Goal: Task Accomplishment & Management: Manage account settings

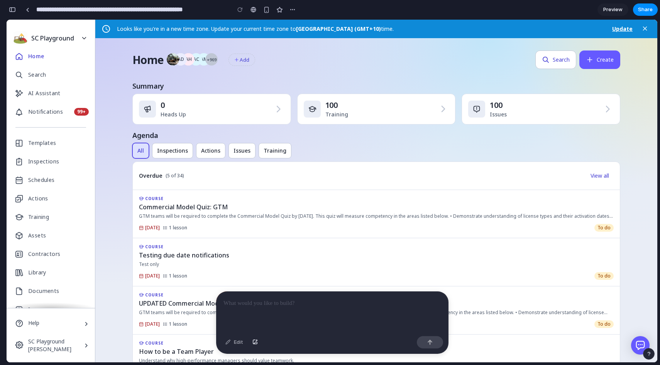
click at [12, 11] on div "button" at bounding box center [12, 9] width 7 height 5
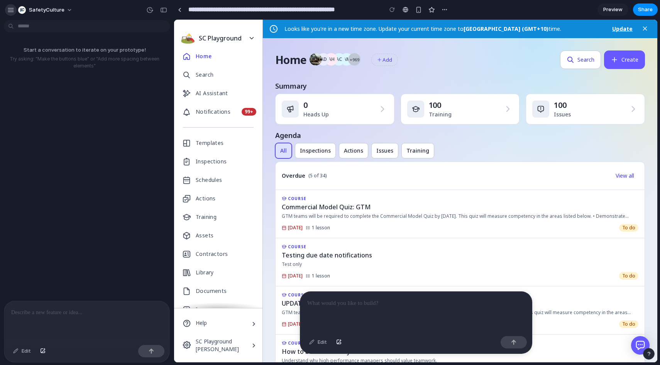
click at [11, 8] on div "button" at bounding box center [10, 10] width 7 height 7
click at [179, 12] on link at bounding box center [180, 10] width 12 height 12
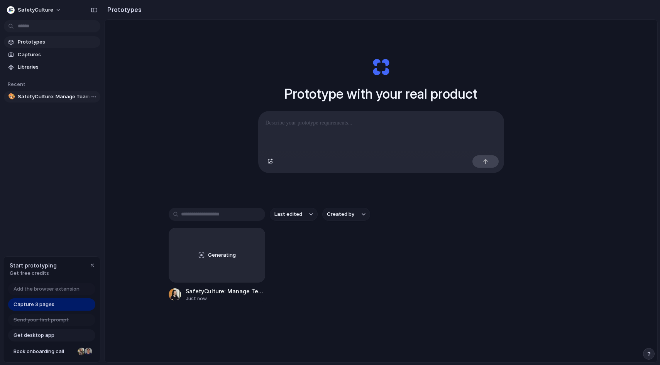
click at [57, 93] on span "SafetyCulture: Manage Teams and Inspection Data | SafetyCulture" at bounding box center [57, 97] width 79 height 8
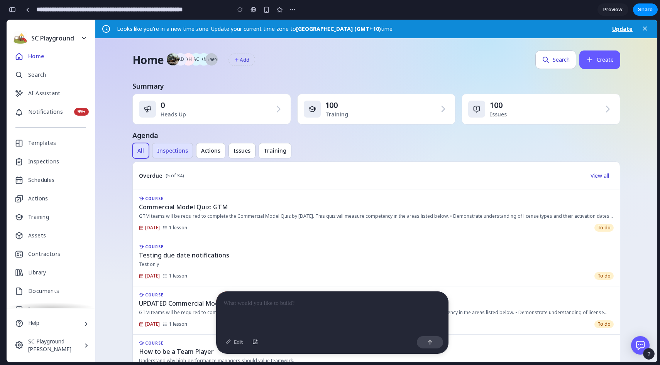
click at [157, 153] on span "Inspections" at bounding box center [172, 151] width 31 height 8
click at [205, 158] on button "Actions" at bounding box center [210, 150] width 29 height 15
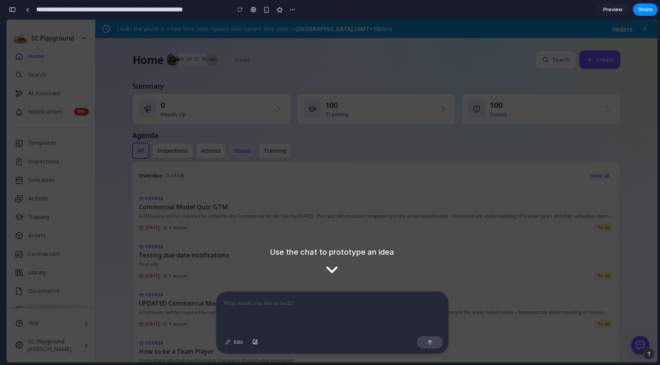
click at [243, 146] on button "Issues" at bounding box center [241, 150] width 27 height 15
click at [189, 250] on div "COURSE Testing due date notifications Test only 3 May 2023 1 lesson To do" at bounding box center [376, 262] width 474 height 35
click at [261, 309] on div at bounding box center [331, 312] width 231 height 41
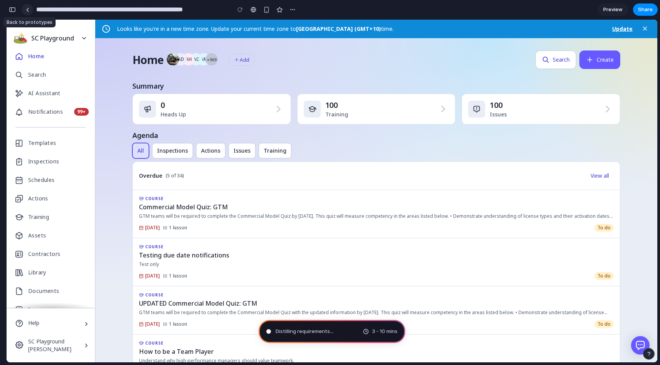
click at [29, 8] on div at bounding box center [27, 10] width 3 height 4
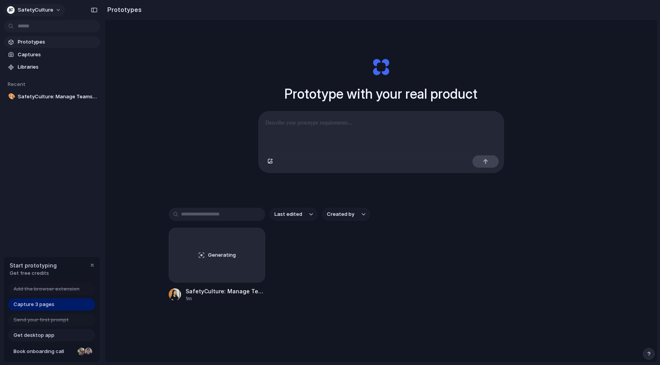
click at [15, 8] on div "SafetyCulture" at bounding box center [30, 10] width 46 height 8
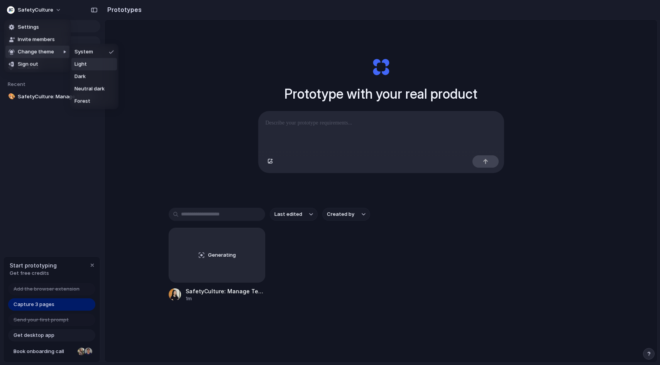
click at [74, 63] on span "Light" at bounding box center [80, 65] width 12 height 8
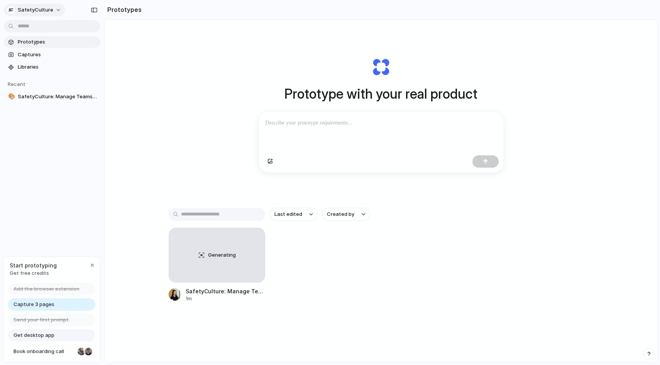
click at [40, 12] on span "SafetyCulture" at bounding box center [35, 10] width 35 height 8
click at [49, 51] on span "Change theme" at bounding box center [36, 52] width 36 height 8
click at [91, 91] on span "Neutral dark" at bounding box center [89, 89] width 30 height 8
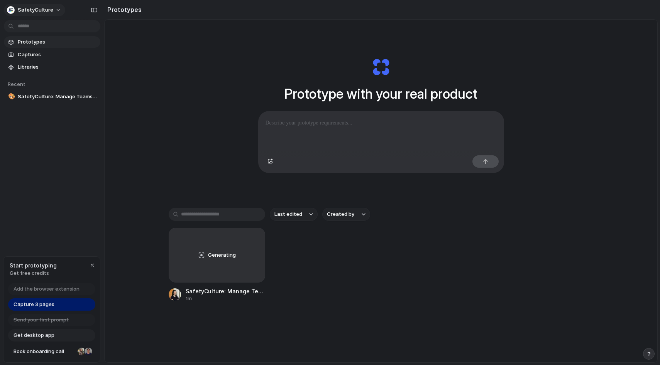
click at [44, 10] on span "SafetyCulture" at bounding box center [35, 10] width 35 height 8
click at [80, 101] on span "Forest" at bounding box center [82, 102] width 16 height 8
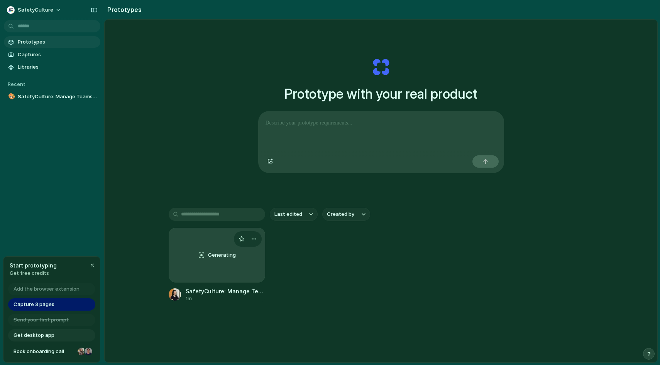
click at [199, 275] on div "Generating" at bounding box center [217, 255] width 96 height 54
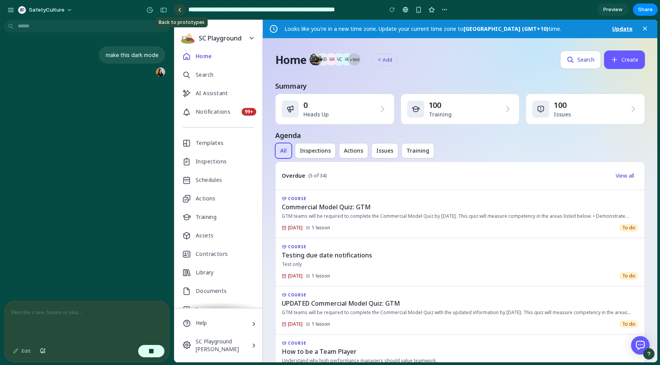
click at [176, 10] on link at bounding box center [180, 10] width 12 height 12
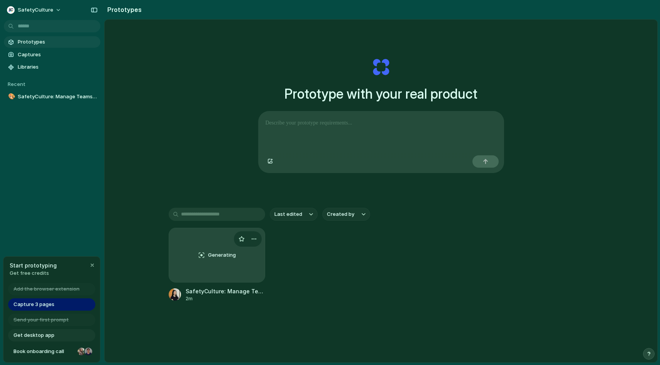
click at [201, 269] on div "Generating" at bounding box center [217, 255] width 96 height 54
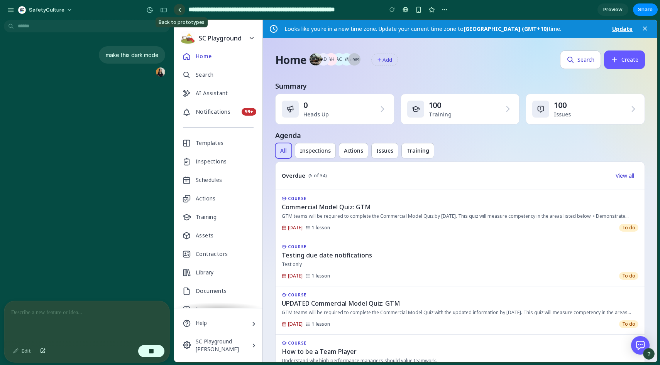
click at [178, 8] on div at bounding box center [179, 10] width 3 height 4
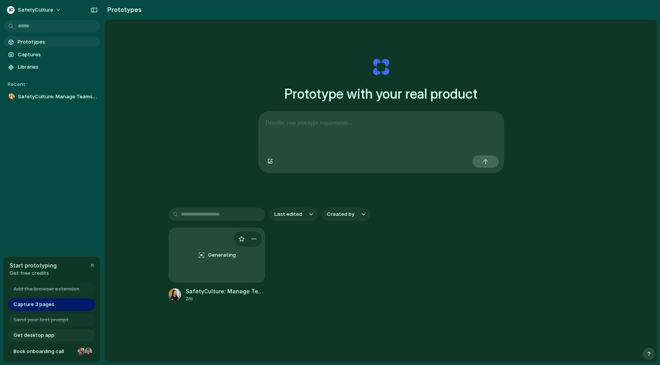
click at [241, 260] on div "Generating" at bounding box center [217, 255] width 96 height 54
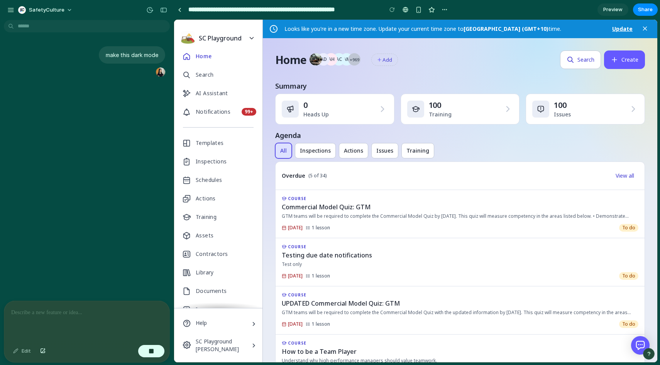
click at [44, 318] on div at bounding box center [86, 321] width 165 height 41
click at [447, 10] on div "button" at bounding box center [444, 10] width 6 height 6
click at [110, 318] on div at bounding box center [86, 321] width 165 height 41
click at [178, 8] on div at bounding box center [179, 10] width 3 height 4
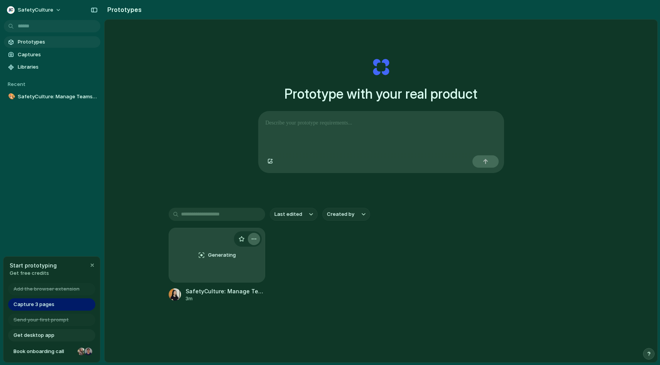
click at [256, 239] on div "button" at bounding box center [254, 239] width 6 height 6
click at [250, 258] on span "Open in new tab" at bounding box center [236, 257] width 40 height 8
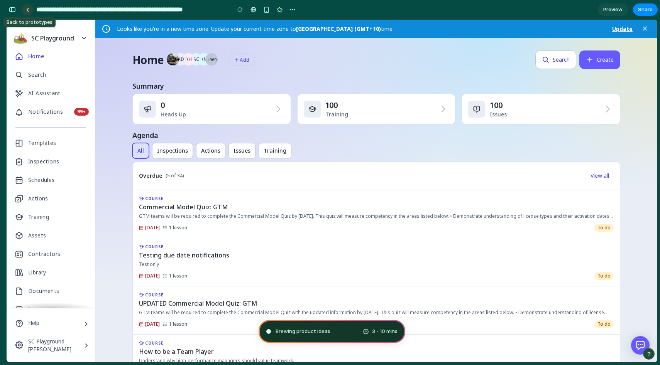
click at [24, 8] on link at bounding box center [28, 10] width 12 height 12
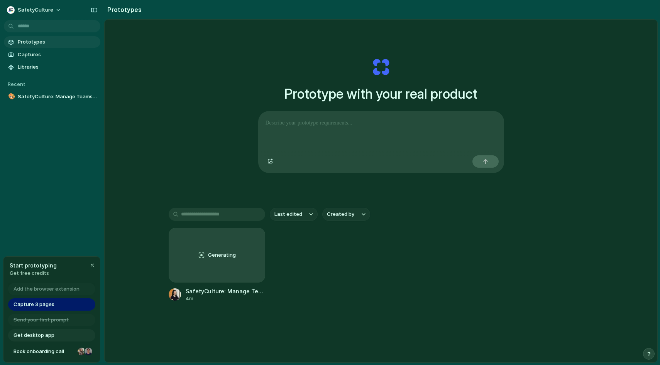
click at [49, 335] on span "Get desktop app" at bounding box center [34, 336] width 41 height 8
click at [206, 273] on div "Generating" at bounding box center [217, 255] width 96 height 54
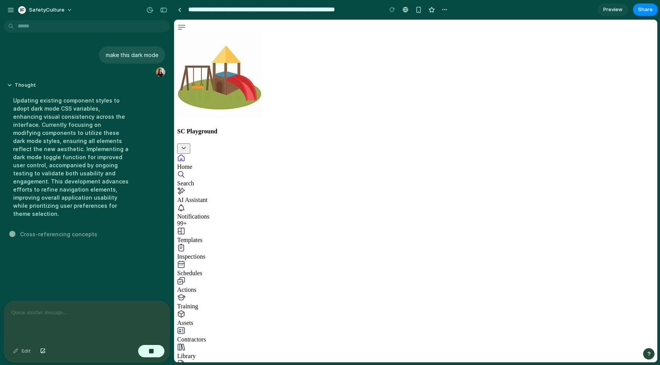
click at [92, 311] on p at bounding box center [86, 312] width 151 height 9
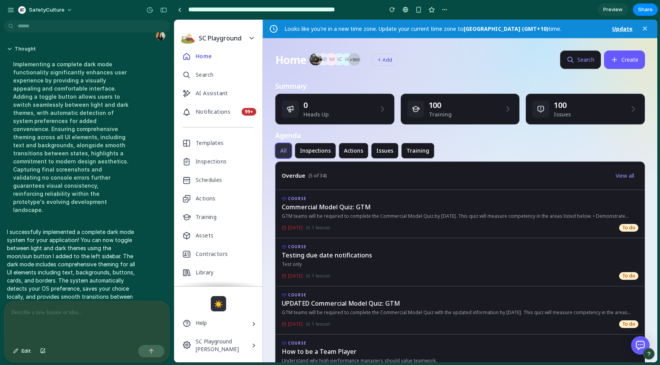
click at [222, 305] on button "☀️" at bounding box center [218, 303] width 15 height 15
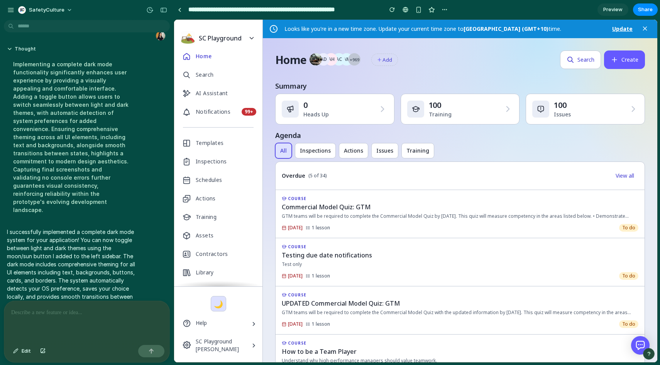
click at [222, 305] on button "🌙" at bounding box center [218, 303] width 15 height 15
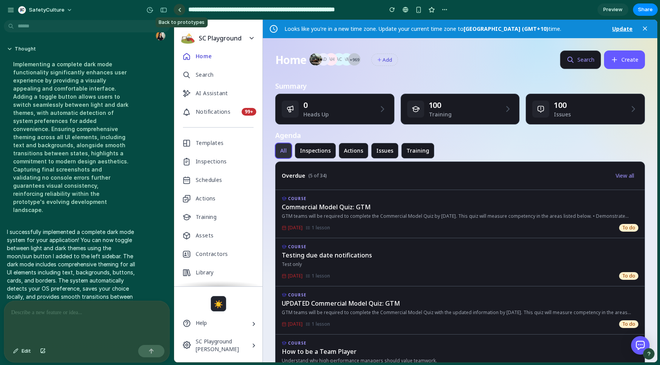
click at [179, 10] on div at bounding box center [179, 10] width 3 height 4
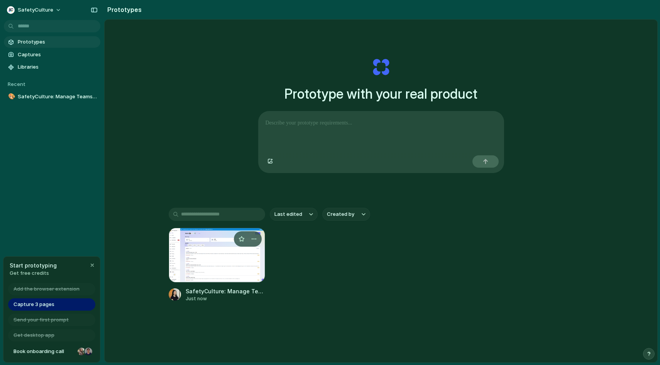
click at [212, 279] on div at bounding box center [217, 255] width 96 height 55
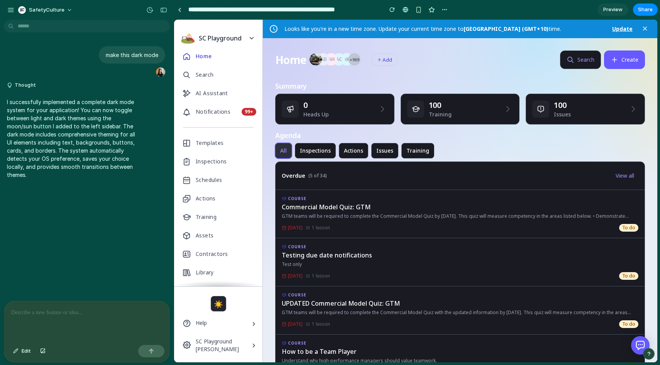
click at [101, 313] on p at bounding box center [86, 312] width 151 height 9
click at [130, 311] on p at bounding box center [86, 312] width 151 height 9
click at [571, 58] on icon "button" at bounding box center [570, 60] width 8 height 8
click at [581, 61] on button "Search" at bounding box center [580, 60] width 41 height 19
click at [100, 313] on p at bounding box center [86, 312] width 151 height 9
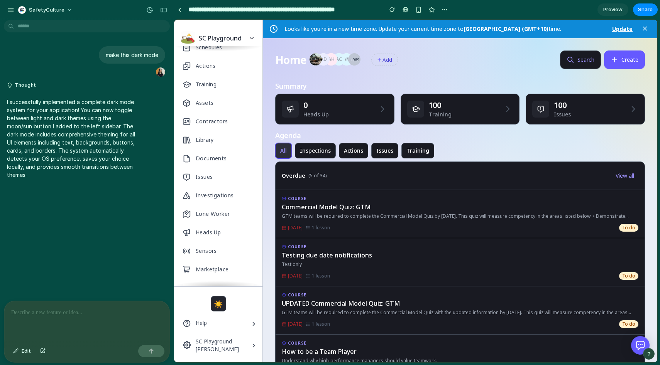
scroll to position [213, 0]
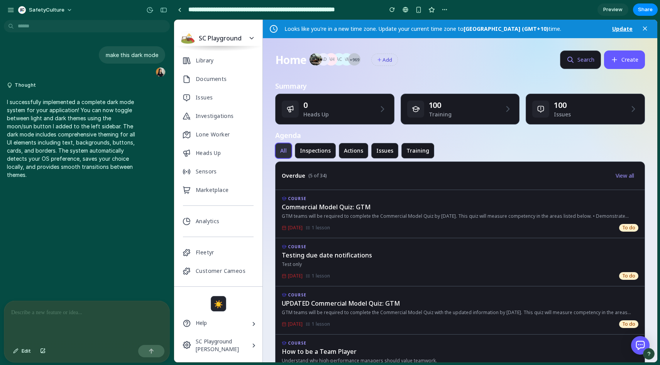
click at [210, 341] on span "SC Playground" at bounding box center [217, 342] width 43 height 8
click at [126, 316] on p at bounding box center [86, 312] width 151 height 9
click at [94, 315] on p at bounding box center [86, 312] width 151 height 9
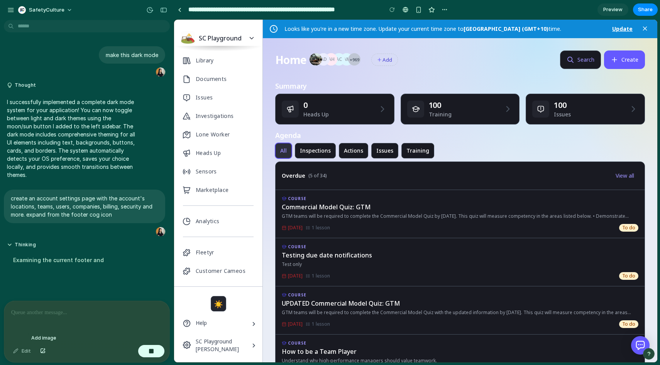
scroll to position [0, 0]
click at [644, 30] on icon "button" at bounding box center [644, 28] width 7 height 7
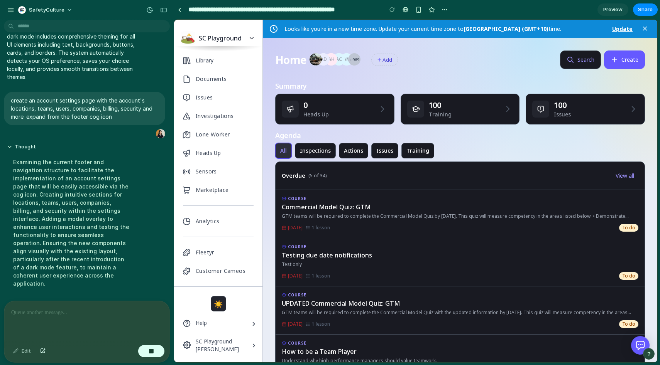
scroll to position [98, 0]
click at [110, 315] on p at bounding box center [86, 312] width 151 height 9
click at [222, 304] on button "☀️" at bounding box center [218, 303] width 15 height 15
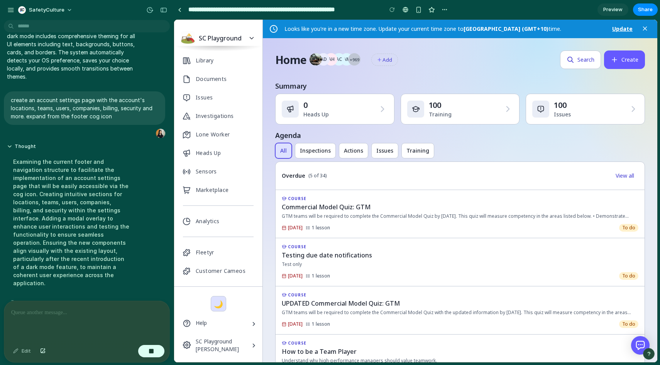
click at [222, 304] on button "🌙" at bounding box center [218, 303] width 15 height 15
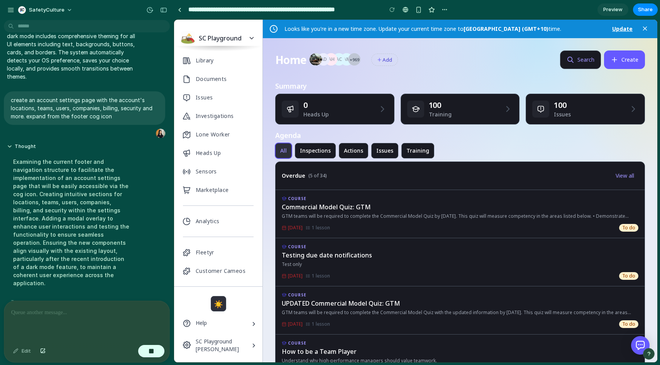
click at [222, 304] on button "☀️" at bounding box center [218, 303] width 15 height 15
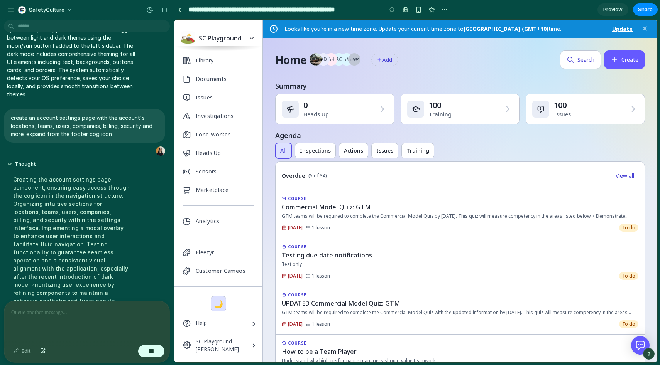
scroll to position [106, 0]
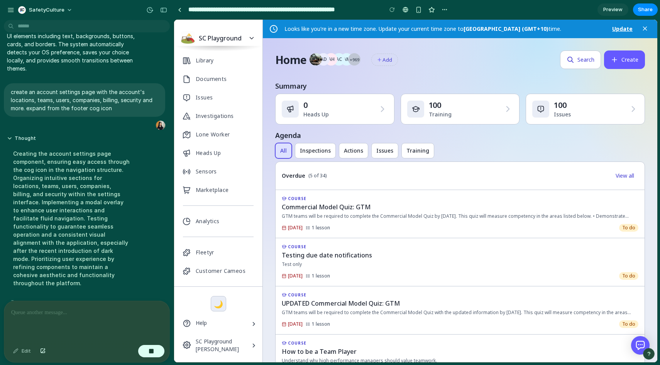
click at [47, 314] on p at bounding box center [86, 312] width 151 height 9
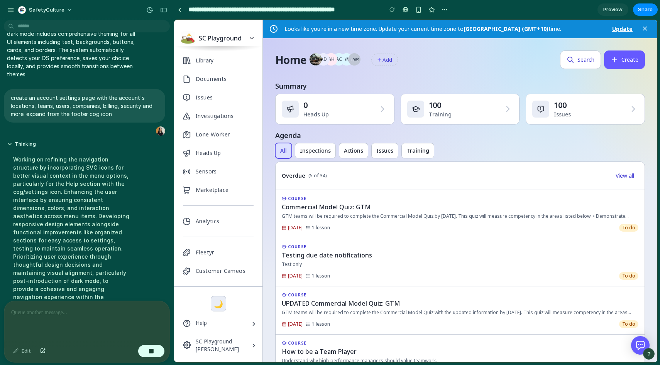
scroll to position [105, 0]
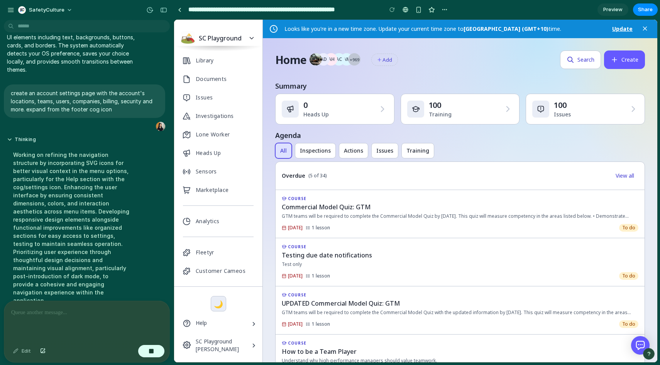
click at [90, 321] on div at bounding box center [86, 321] width 165 height 41
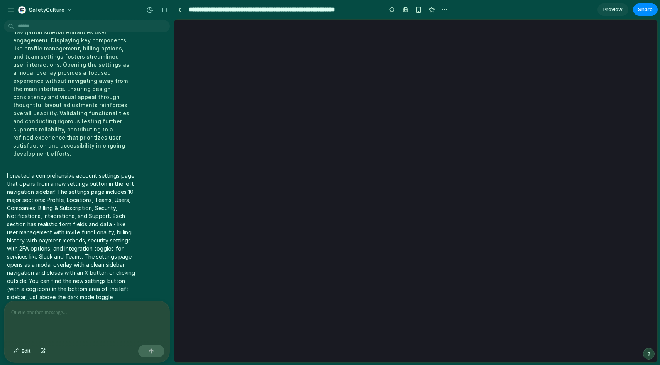
scroll to position [0, 0]
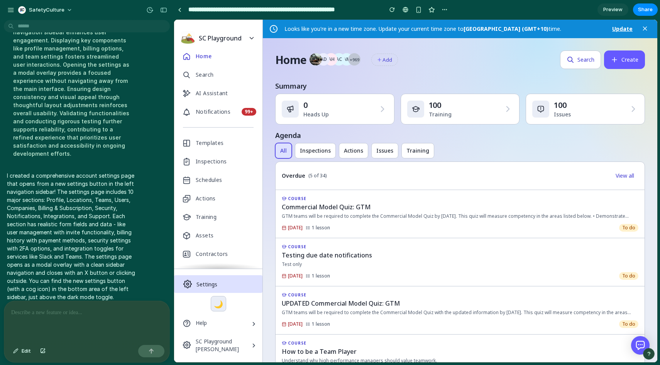
click at [217, 279] on button "Settings" at bounding box center [218, 284] width 88 height 18
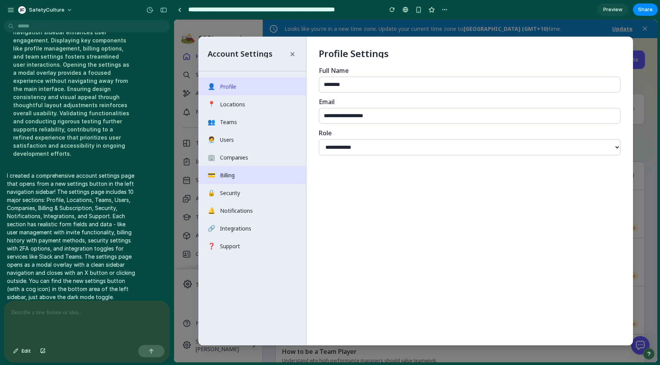
click at [248, 179] on button "💳 Billing" at bounding box center [252, 175] width 108 height 18
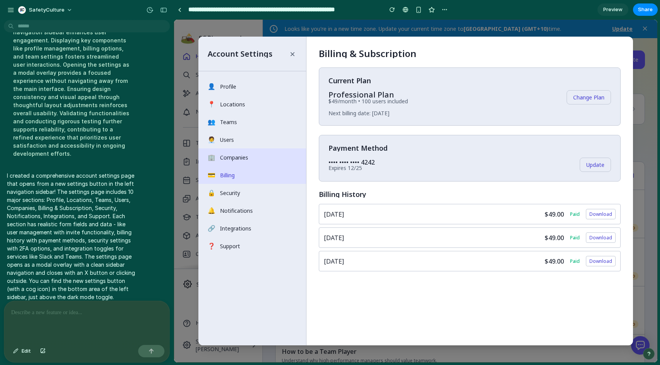
click at [252, 150] on button "🏢 Companies" at bounding box center [252, 158] width 108 height 18
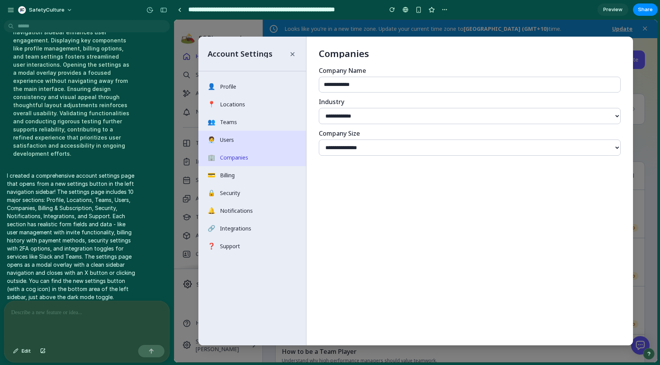
click at [251, 117] on button "👥 Teams" at bounding box center [252, 122] width 108 height 18
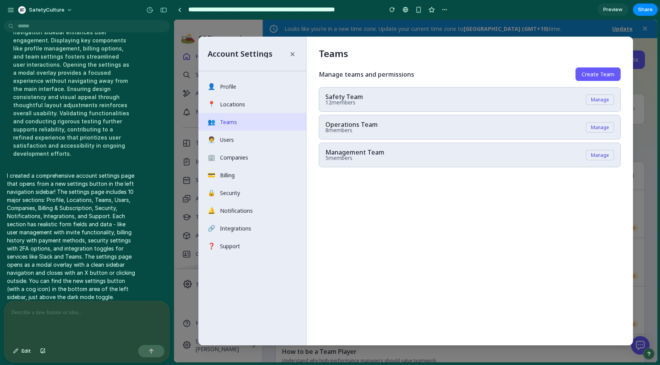
click at [245, 80] on button "👤 Profile" at bounding box center [252, 87] width 108 height 18
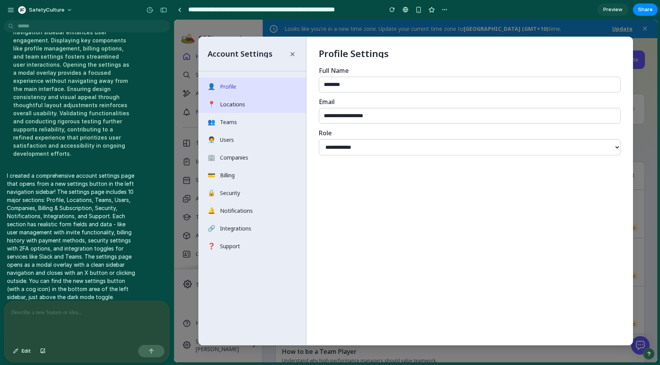
click at [236, 110] on button "📍 Locations" at bounding box center [252, 104] width 108 height 18
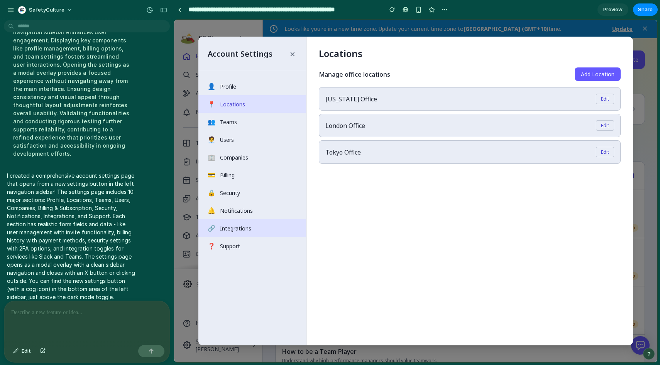
click at [231, 232] on button "🔗 Integrations" at bounding box center [252, 228] width 108 height 18
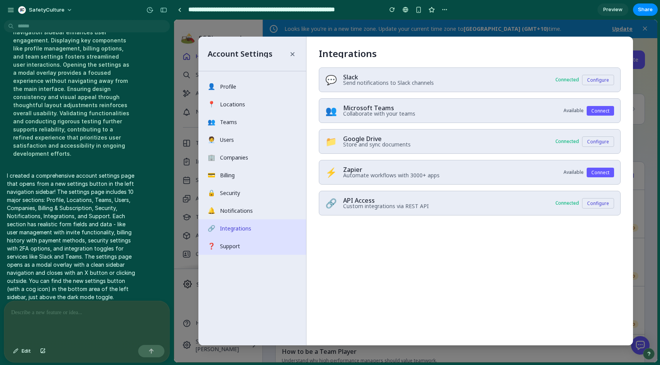
click at [228, 242] on button "❓ Support" at bounding box center [252, 246] width 108 height 18
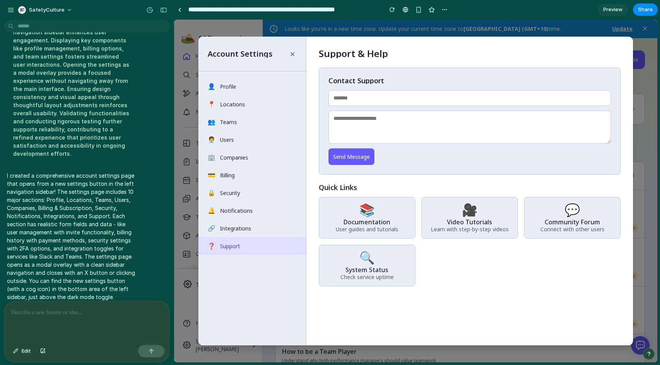
click at [230, 225] on button "🔗 Integrations" at bounding box center [252, 228] width 108 height 18
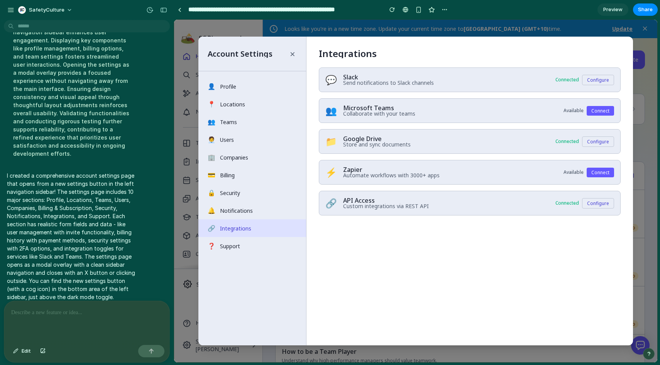
click at [232, 245] on button "❓ Support" at bounding box center [252, 246] width 108 height 18
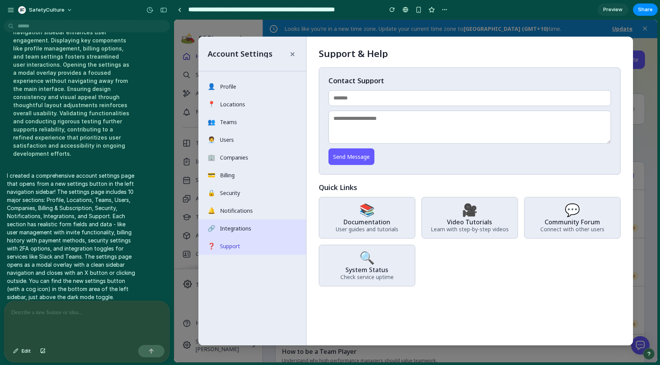
click at [232, 232] on button "🔗 Integrations" at bounding box center [252, 228] width 108 height 18
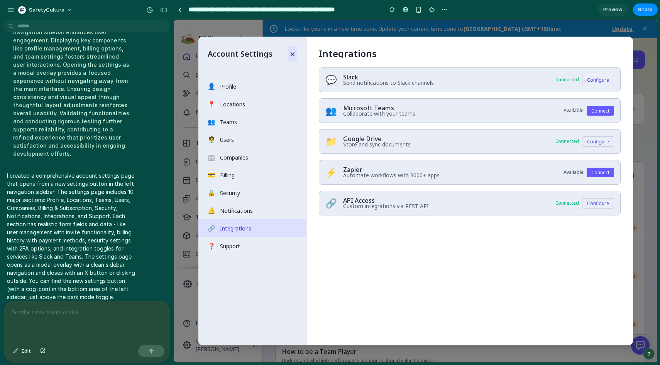
click at [294, 52] on button "×" at bounding box center [292, 54] width 8 height 16
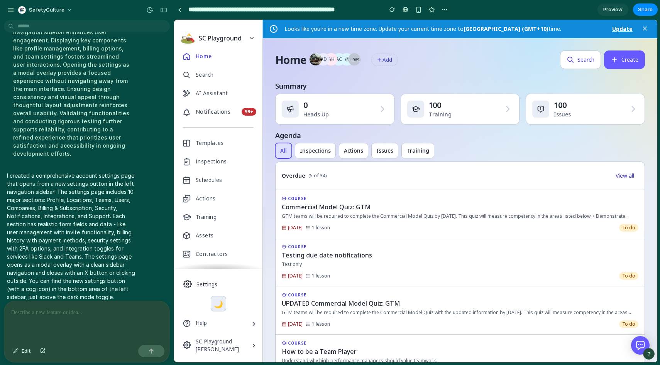
click at [242, 344] on div "SC Playground [PERSON_NAME]" at bounding box center [218, 345] width 88 height 25
click at [194, 283] on button "Settings" at bounding box center [218, 284] width 88 height 18
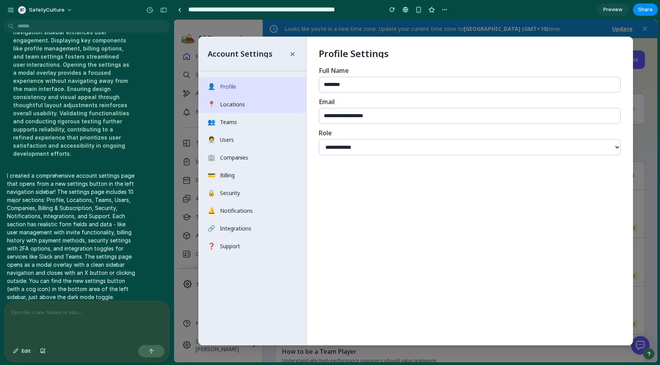
click at [250, 107] on button "📍 Locations" at bounding box center [252, 104] width 108 height 18
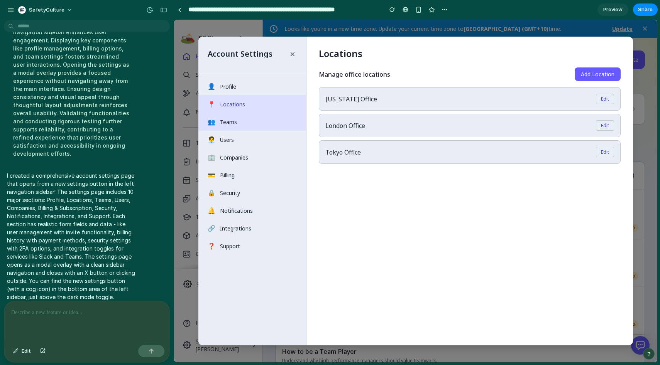
click at [247, 125] on button "👥 Teams" at bounding box center [252, 122] width 108 height 18
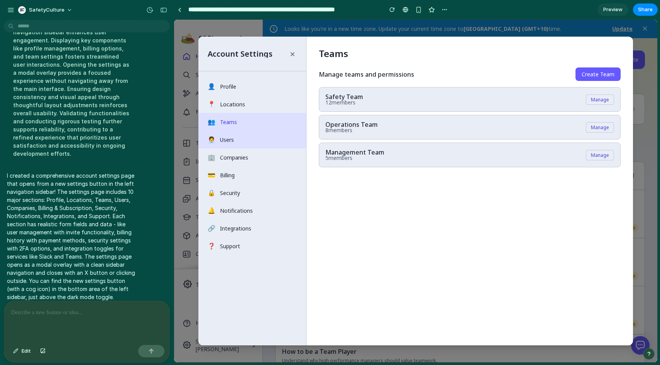
click at [249, 141] on button "🧑‍💼 Users" at bounding box center [252, 140] width 108 height 18
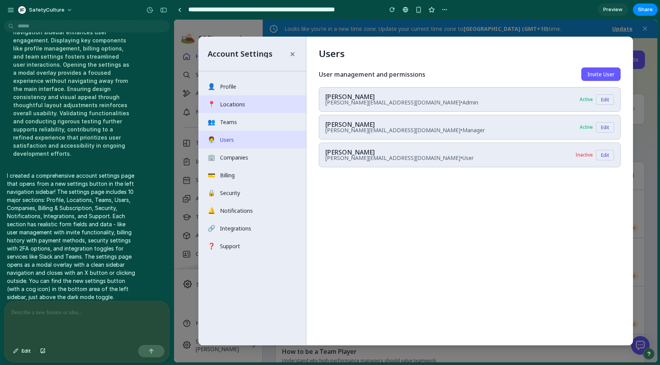
click at [259, 107] on button "📍 Locations" at bounding box center [252, 104] width 108 height 18
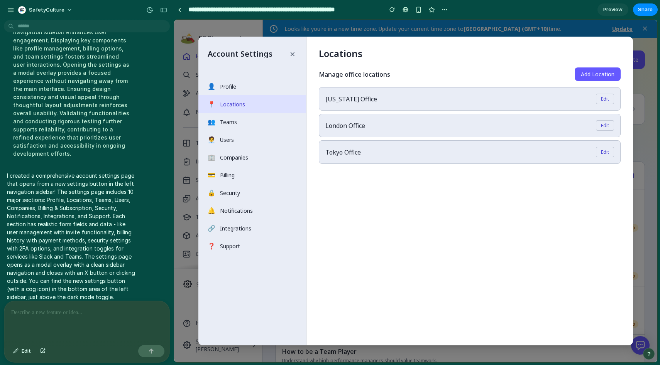
click at [103, 316] on p at bounding box center [86, 312] width 151 height 9
click at [109, 313] on p at bounding box center [86, 312] width 151 height 9
click at [236, 122] on button "👥 Teams" at bounding box center [252, 122] width 108 height 18
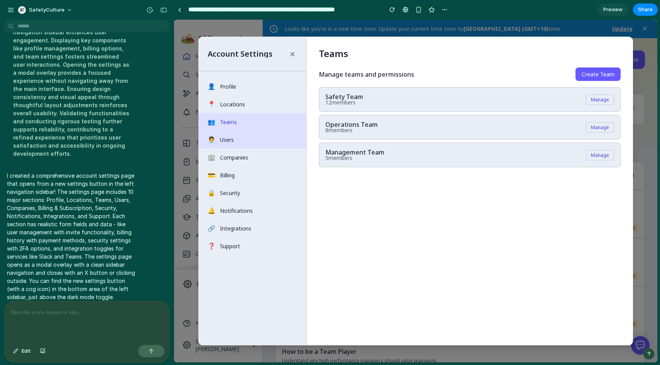
click at [233, 141] on button "🧑‍💼 Users" at bounding box center [252, 140] width 108 height 18
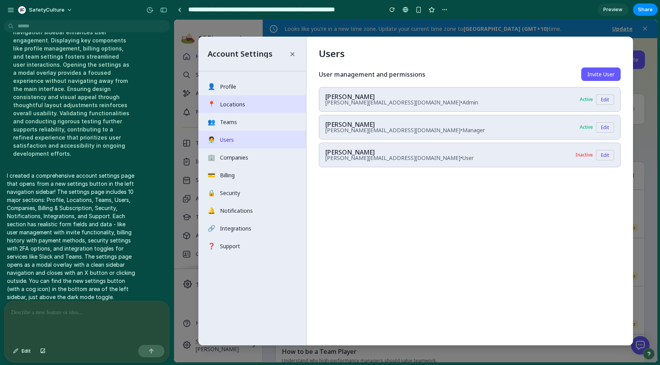
click at [251, 108] on button "📍 Locations" at bounding box center [252, 104] width 108 height 18
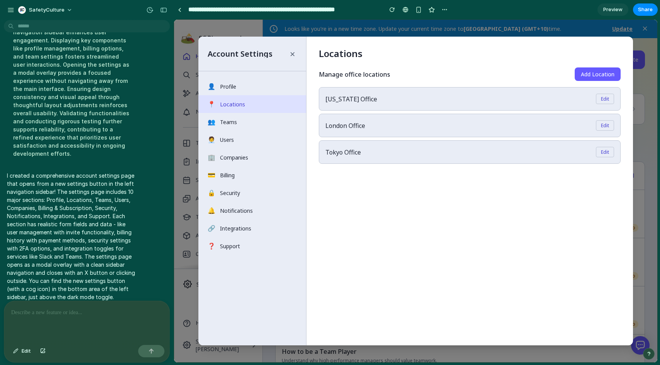
click at [111, 312] on p at bounding box center [86, 312] width 151 height 9
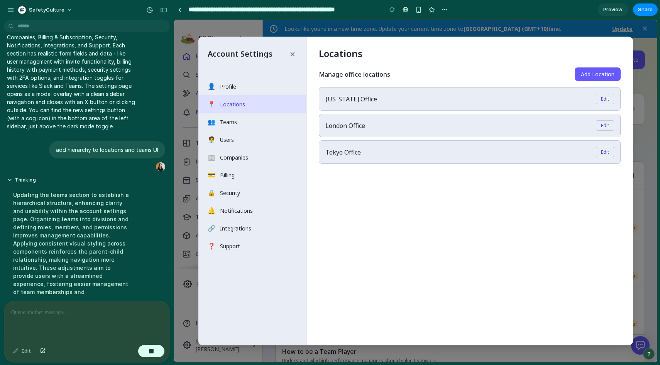
scroll to position [290, 0]
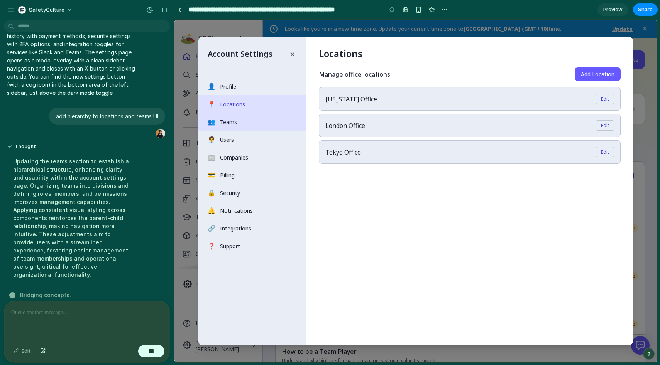
click at [257, 117] on button "👥 Teams" at bounding box center [252, 122] width 108 height 18
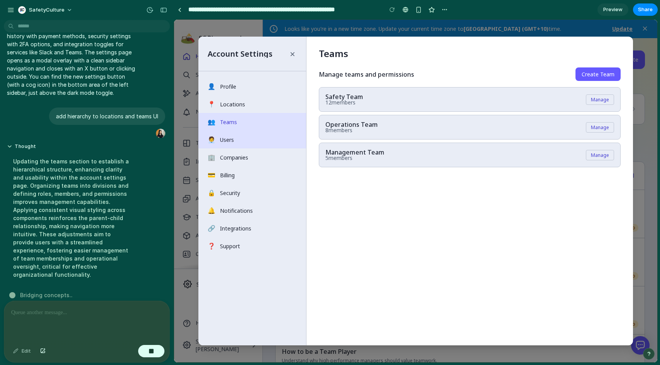
click at [239, 140] on button "🧑‍💼 Users" at bounding box center [252, 140] width 108 height 18
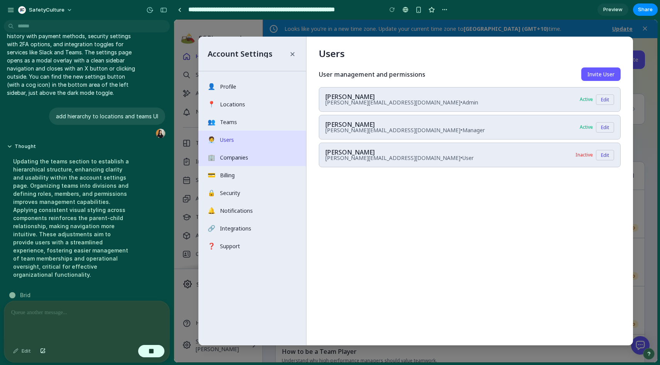
click at [248, 156] on button "🏢 Companies" at bounding box center [252, 158] width 108 height 18
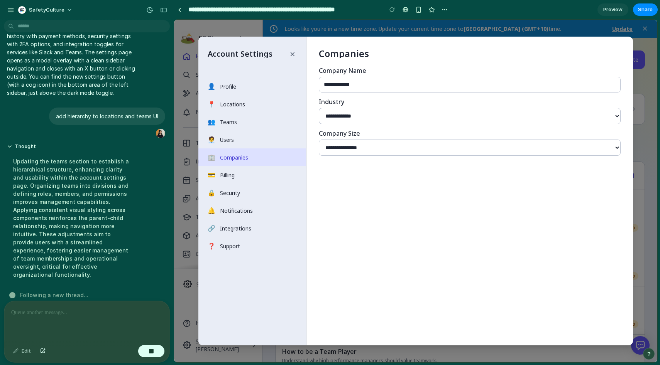
click at [366, 153] on select "**********" at bounding box center [470, 148] width 302 height 16
click at [260, 176] on button "💳 Billing" at bounding box center [252, 175] width 108 height 18
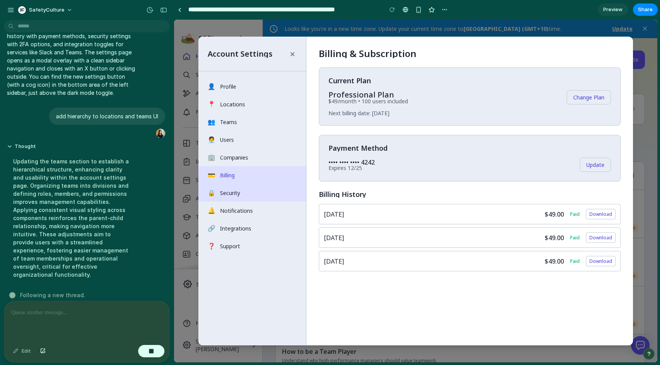
click at [260, 187] on button "🔒 Security" at bounding box center [252, 193] width 108 height 18
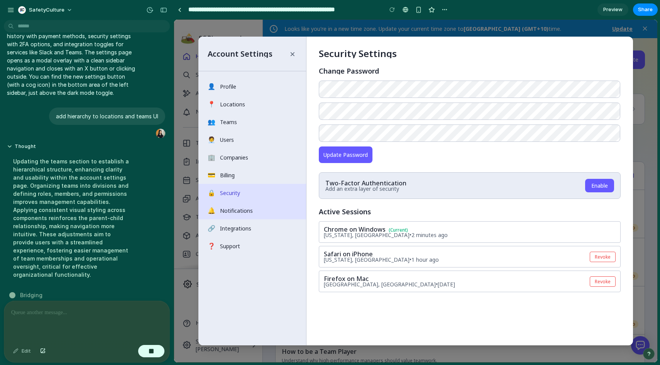
click at [262, 205] on button "🔔 Notifications" at bounding box center [252, 211] width 108 height 18
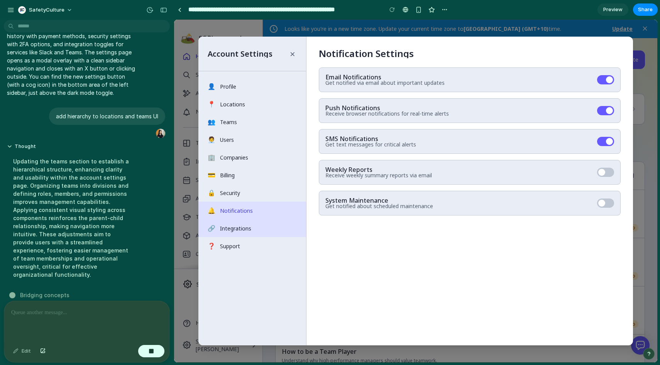
click at [263, 223] on button "🔗 Integrations" at bounding box center [252, 228] width 108 height 18
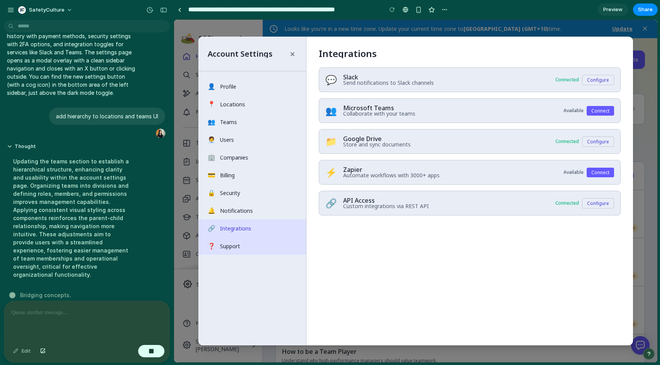
click at [263, 242] on button "❓ Support" at bounding box center [252, 246] width 108 height 18
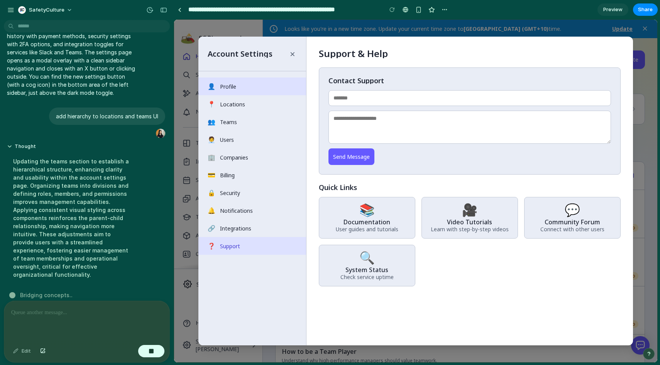
click at [274, 89] on button "👤 Profile" at bounding box center [252, 87] width 108 height 18
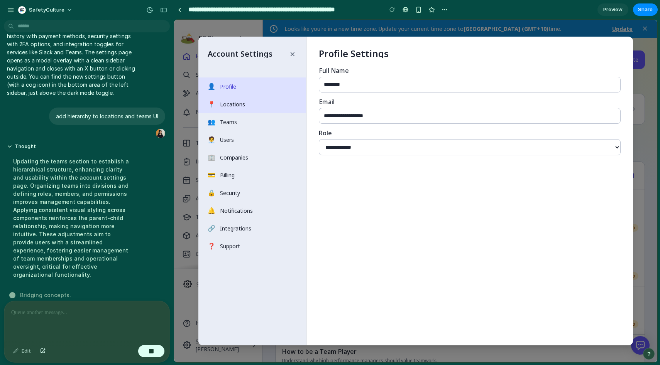
click at [276, 106] on button "📍 Locations" at bounding box center [252, 104] width 108 height 18
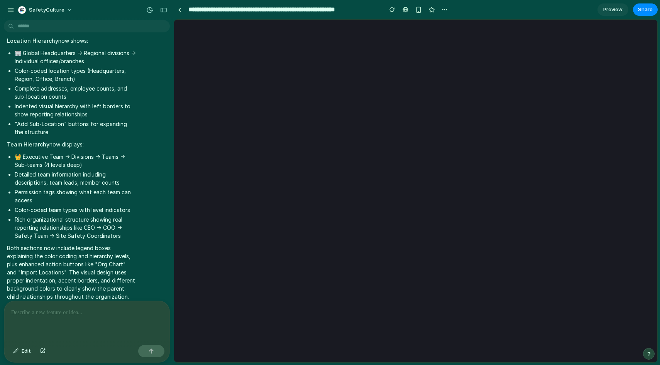
scroll to position [0, 0]
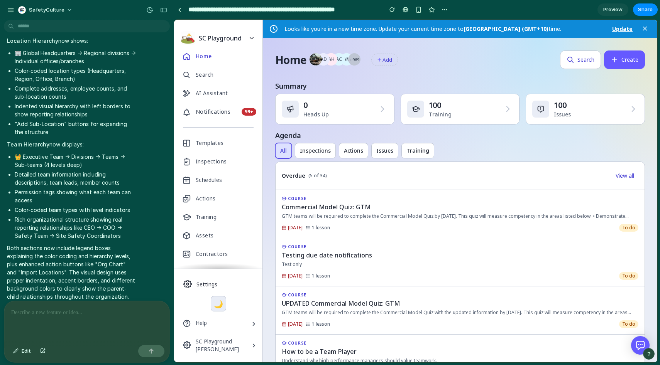
click at [130, 322] on div at bounding box center [86, 321] width 165 height 41
click at [201, 284] on button "Settings" at bounding box center [218, 284] width 88 height 18
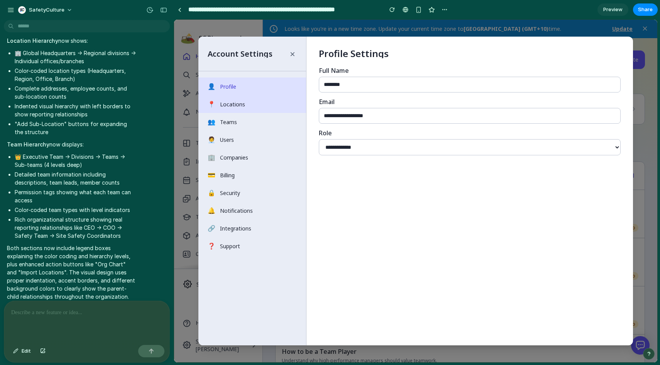
click at [282, 110] on button "📍 Locations" at bounding box center [252, 104] width 108 height 18
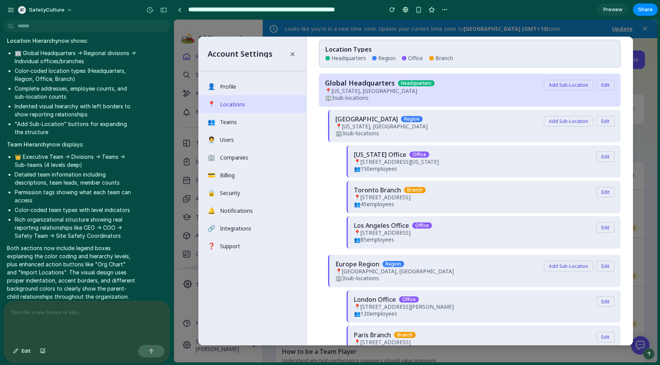
scroll to position [52, 0]
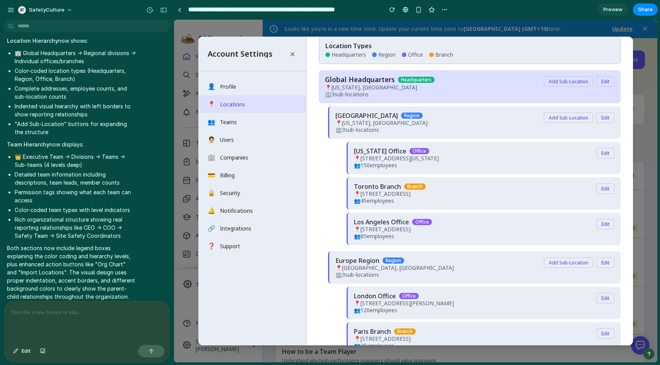
click at [573, 119] on button "Add Sub-Location" at bounding box center [568, 118] width 49 height 10
click at [604, 119] on button "Edit" at bounding box center [605, 118] width 18 height 10
click at [91, 315] on p at bounding box center [86, 312] width 151 height 9
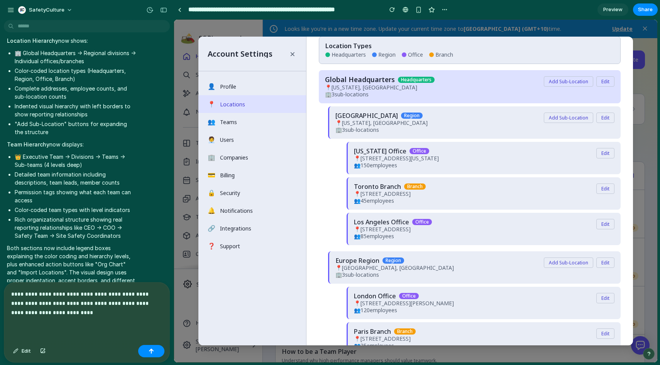
scroll to position [679, 0]
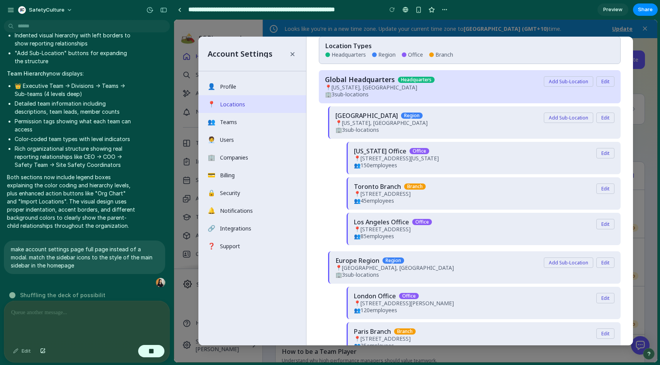
click at [328, 177] on div "[US_STATE] Office office 📍 [STREET_ADDRESS][US_STATE] 👥 150 employees Edit Toro…" at bounding box center [474, 193] width 293 height 103
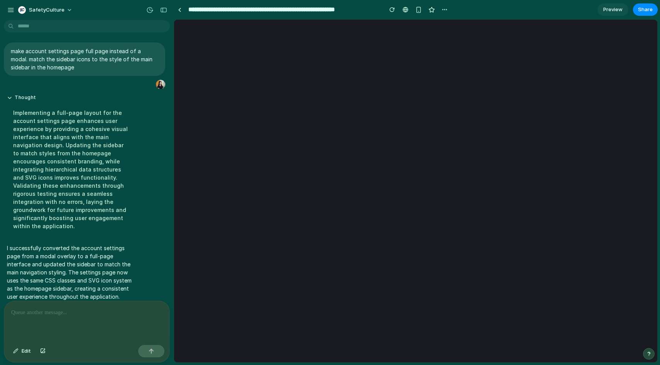
scroll to position [0, 0]
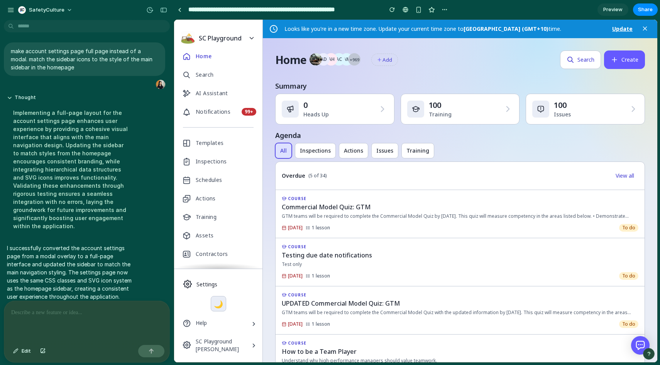
click at [58, 320] on div at bounding box center [86, 321] width 165 height 41
click at [218, 280] on button "Settings" at bounding box center [218, 284] width 88 height 18
click at [191, 281] on icon at bounding box center [187, 284] width 8 height 8
click at [206, 340] on span "SC Playground" at bounding box center [217, 342] width 43 height 8
click at [187, 322] on icon at bounding box center [186, 323] width 8 height 8
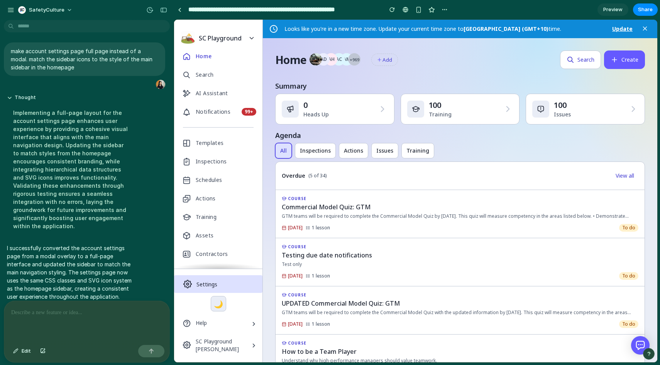
click at [184, 284] on icon at bounding box center [188, 284] width 8 height 8
click at [217, 297] on button "🌙" at bounding box center [218, 303] width 15 height 15
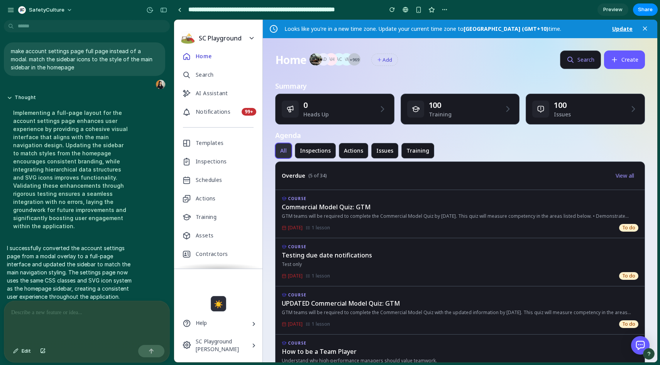
click at [217, 297] on button "☀️" at bounding box center [218, 303] width 15 height 15
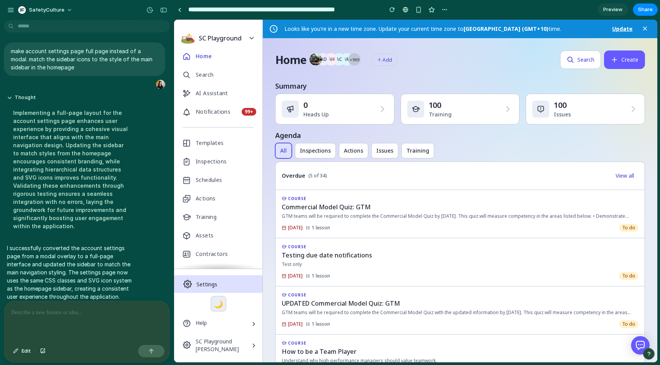
click at [187, 280] on icon at bounding box center [187, 284] width 8 height 8
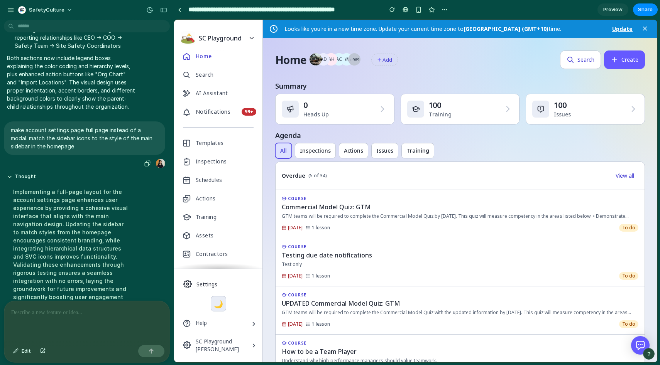
scroll to position [711, 0]
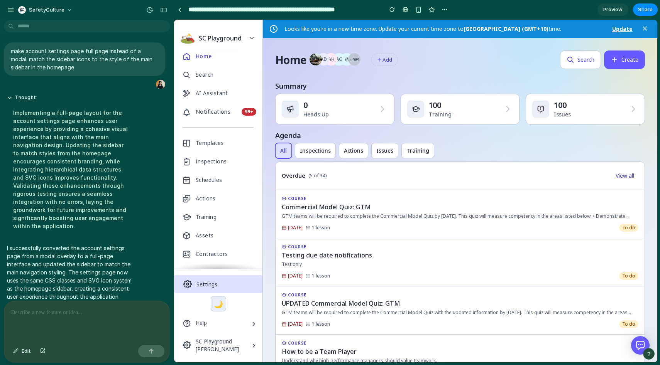
click at [203, 287] on button "Settings" at bounding box center [218, 284] width 88 height 18
click at [189, 287] on icon at bounding box center [187, 284] width 8 height 8
click at [191, 283] on icon at bounding box center [188, 284] width 8 height 8
click at [246, 284] on button "Settings" at bounding box center [218, 284] width 88 height 18
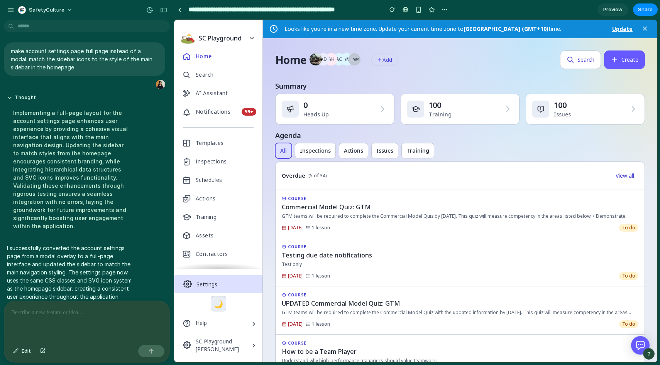
click at [246, 284] on button "Settings" at bounding box center [218, 284] width 88 height 18
click at [191, 278] on button "Settings" at bounding box center [218, 284] width 88 height 18
click at [9, 95] on button "Thought" at bounding box center [71, 98] width 129 height 7
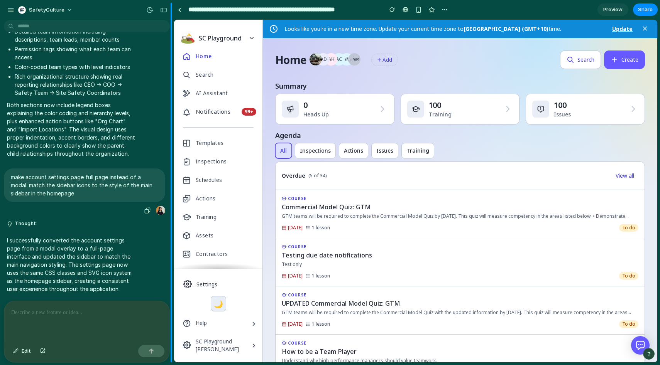
scroll to position [585, 0]
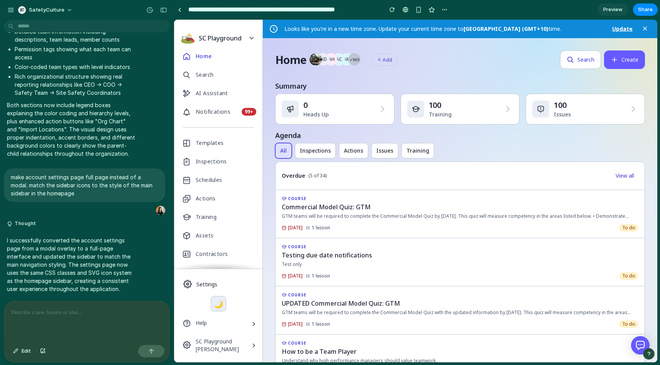
click at [246, 335] on div "SC Playground [PERSON_NAME]" at bounding box center [218, 345] width 88 height 25
click at [249, 321] on div "Help" at bounding box center [218, 324] width 88 height 19
click at [190, 288] on button "Settings" at bounding box center [218, 284] width 88 height 18
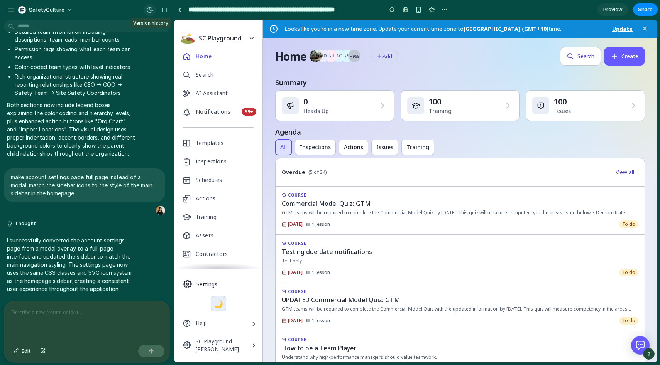
click at [150, 10] on div "button" at bounding box center [149, 10] width 7 height 7
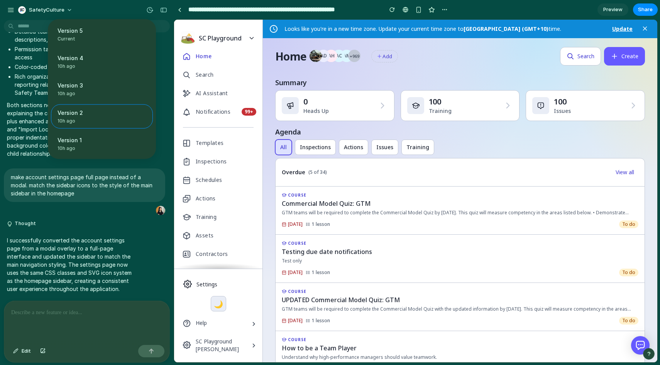
click at [150, 7] on div "Version 5 Current Version 4 10h ago Restore Version 3 10h ago Restore Version 2…" at bounding box center [330, 182] width 660 height 365
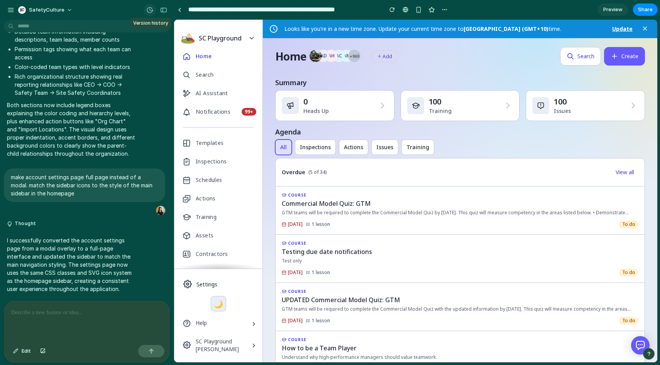
click at [150, 9] on div "button" at bounding box center [149, 10] width 7 height 7
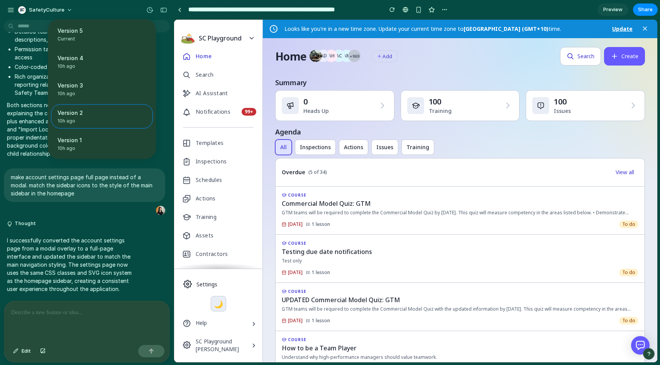
click at [121, 10] on div "Version 5 Current Version 4 10h ago Restore Version 3 10h ago Restore Version 2…" at bounding box center [330, 182] width 660 height 365
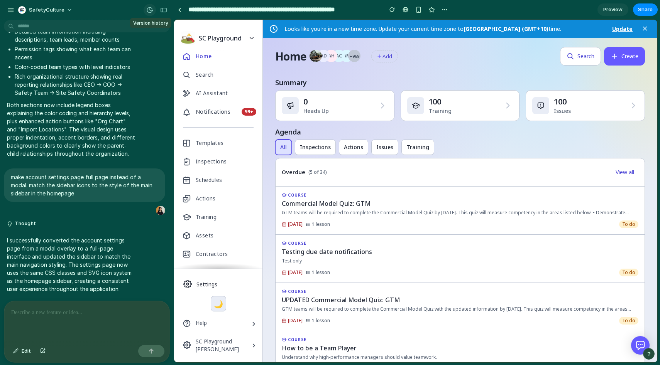
click at [149, 5] on button "button" at bounding box center [149, 10] width 12 height 12
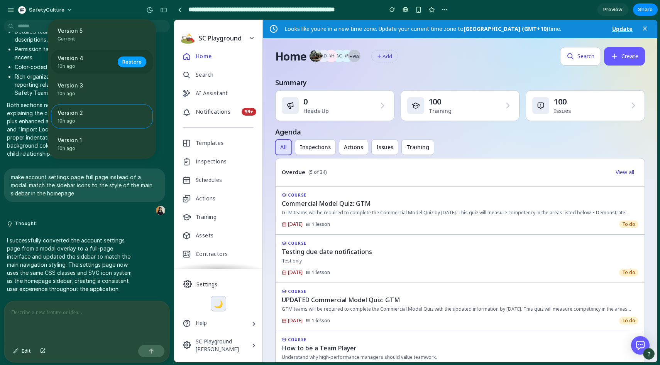
click at [129, 61] on span "Restore" at bounding box center [131, 62] width 19 height 8
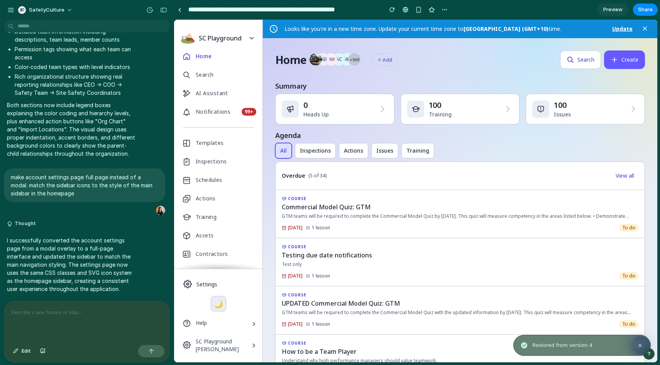
scroll to position [0, 0]
click at [214, 286] on button "Settings" at bounding box center [218, 284] width 88 height 18
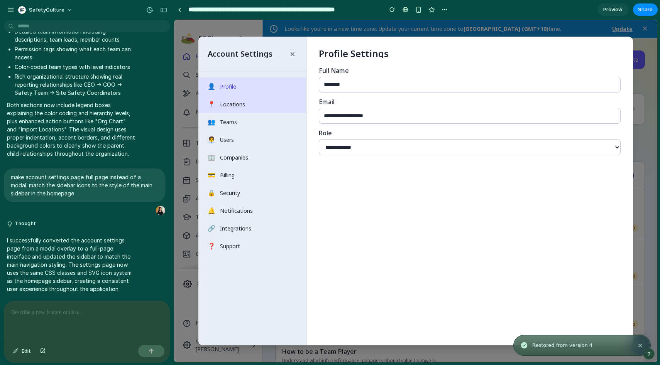
click at [230, 106] on button "📍 Locations" at bounding box center [252, 104] width 108 height 18
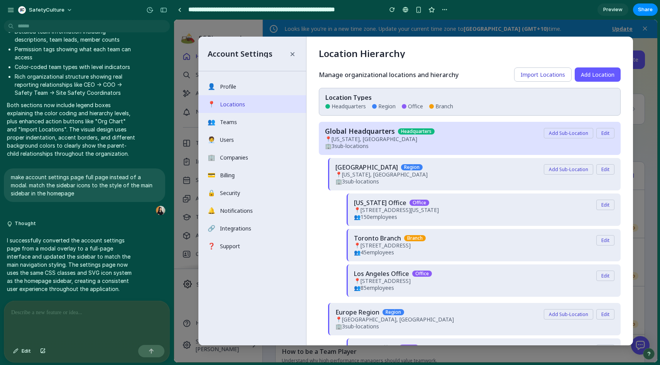
click at [121, 311] on p at bounding box center [86, 312] width 151 height 9
click at [407, 148] on div "🏢 3 sub-location s" at bounding box center [434, 145] width 219 height 5
click at [455, 193] on div "[GEOGRAPHIC_DATA] region 📍 [US_STATE], [GEOGRAPHIC_DATA] 🏢 3 sub-location s Add…" at bounding box center [474, 227] width 293 height 139
click at [576, 169] on button "Add Sub-Location" at bounding box center [568, 169] width 49 height 10
click at [604, 170] on button "Edit" at bounding box center [605, 169] width 18 height 10
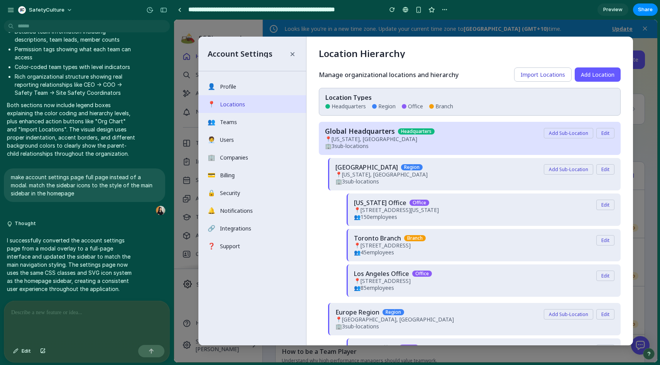
click at [604, 137] on button "Edit" at bounding box center [605, 133] width 18 height 10
click at [149, 12] on div "button" at bounding box center [149, 10] width 7 height 7
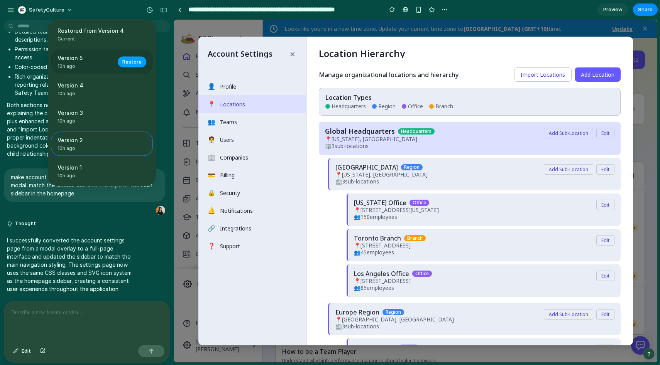
click at [126, 64] on span "Restore" at bounding box center [131, 62] width 19 height 8
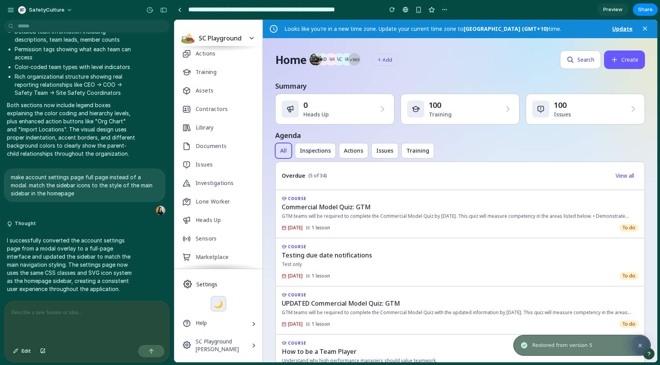
scroll to position [230, 0]
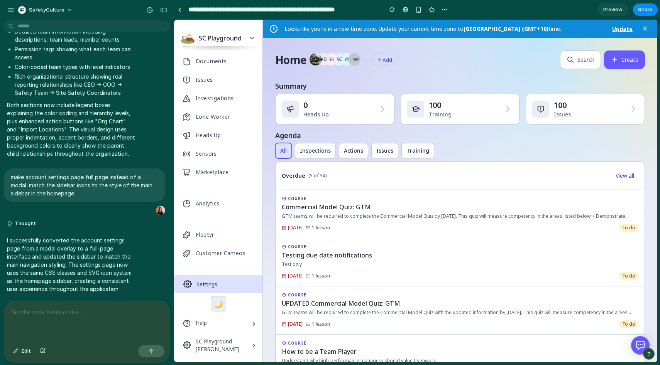
click at [214, 280] on button "Settings" at bounding box center [218, 284] width 88 height 18
click at [216, 306] on button "🌙" at bounding box center [218, 303] width 15 height 15
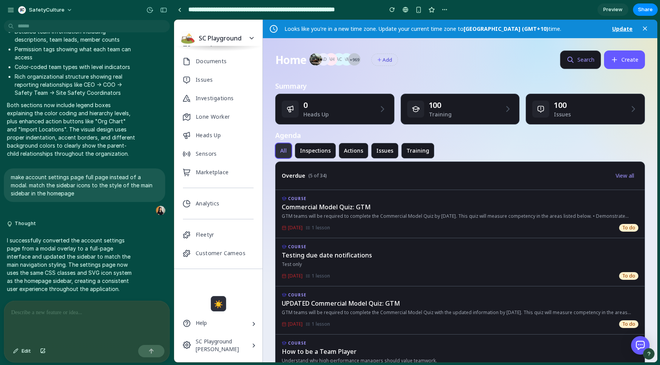
click at [216, 306] on button "☀️" at bounding box center [218, 303] width 15 height 15
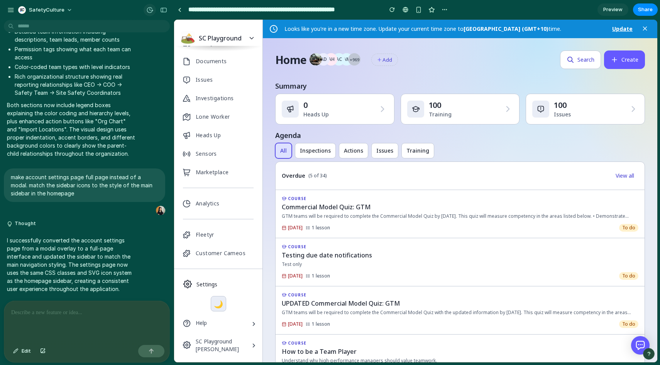
click at [150, 6] on button "button" at bounding box center [149, 10] width 12 height 12
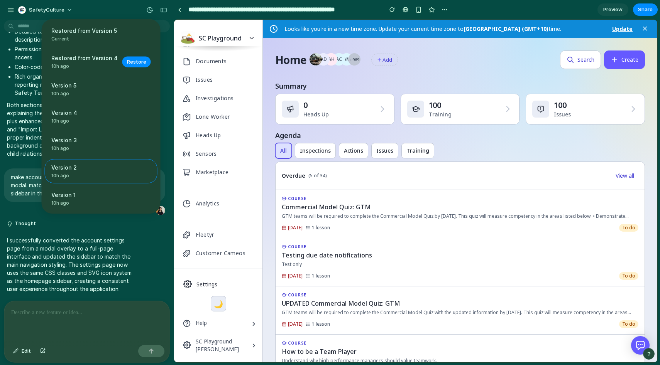
click at [134, 60] on span "Restore" at bounding box center [136, 62] width 19 height 8
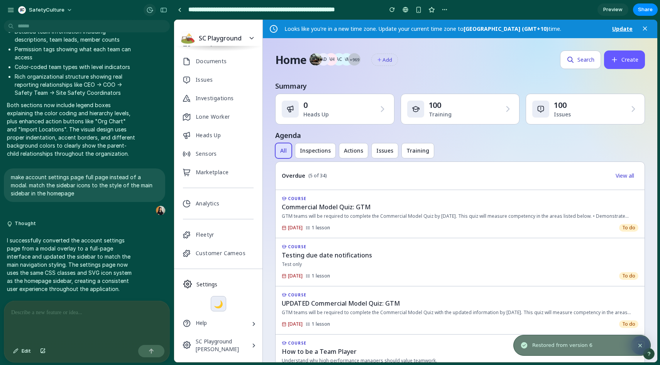
click at [150, 12] on div "button" at bounding box center [149, 10] width 7 height 7
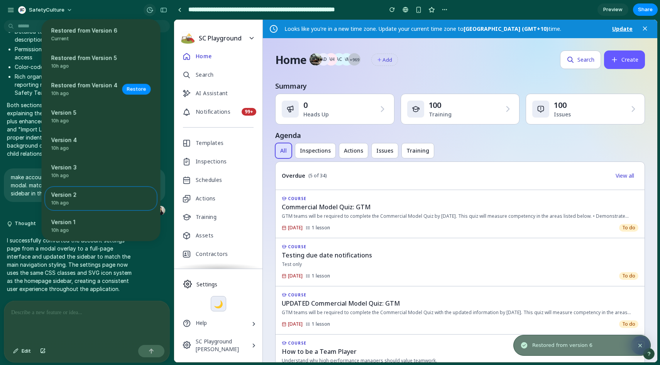
scroll to position [0, 0]
click at [150, 12] on div "Restored from Version 6 Current Restored from Version 5 10h ago Restore Restore…" at bounding box center [330, 182] width 660 height 365
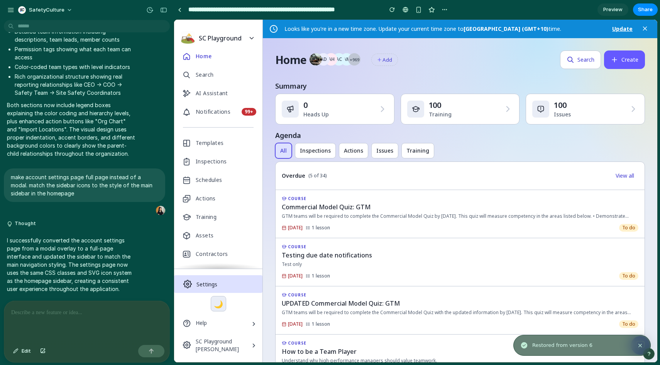
click at [218, 277] on button "Settings" at bounding box center [218, 284] width 88 height 18
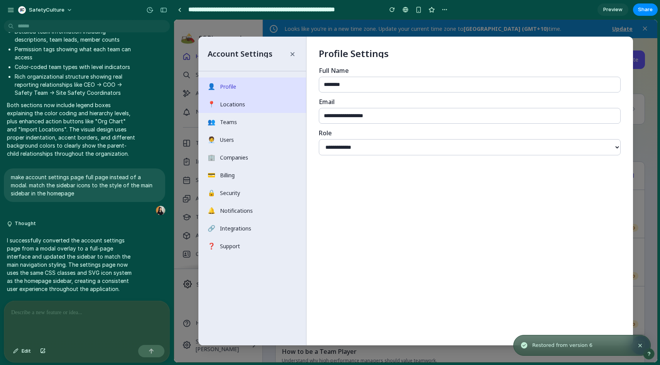
click at [270, 105] on button "📍 Locations" at bounding box center [252, 104] width 108 height 18
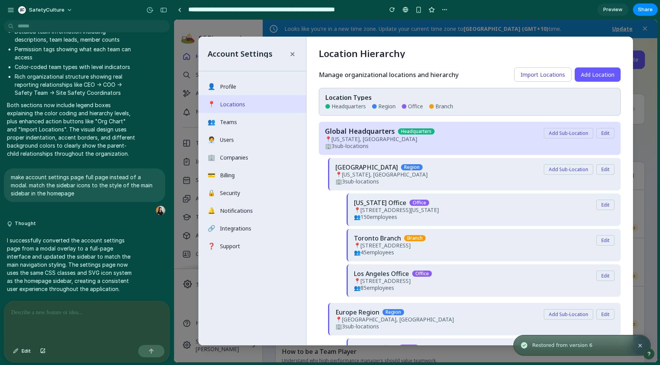
click at [92, 316] on p at bounding box center [86, 312] width 151 height 9
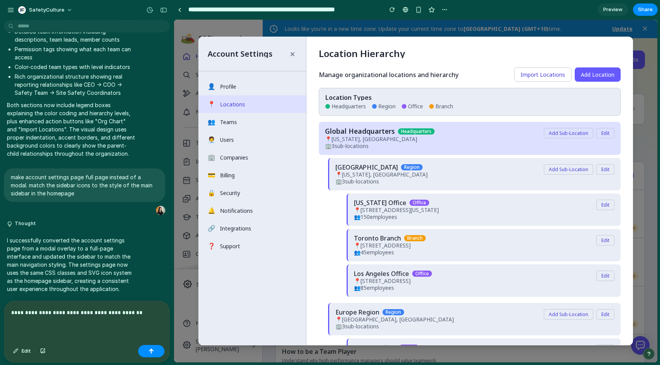
click at [145, 316] on p "**********" at bounding box center [86, 312] width 151 height 9
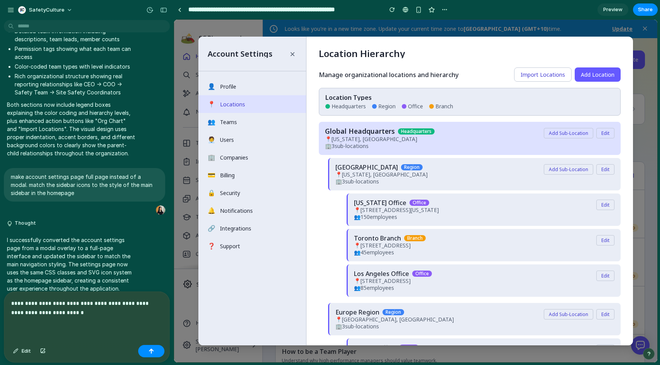
click at [130, 302] on p "**********" at bounding box center [86, 308] width 151 height 19
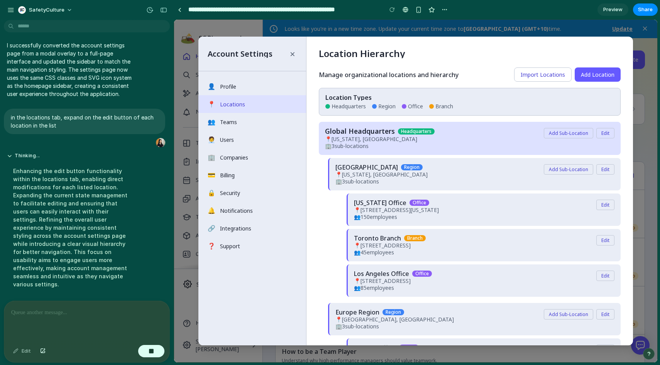
scroll to position [790, 0]
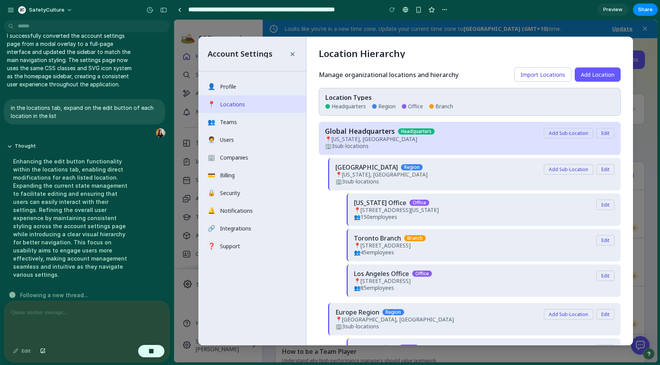
click at [511, 53] on h2 "Location Hierarchy" at bounding box center [470, 53] width 302 height 9
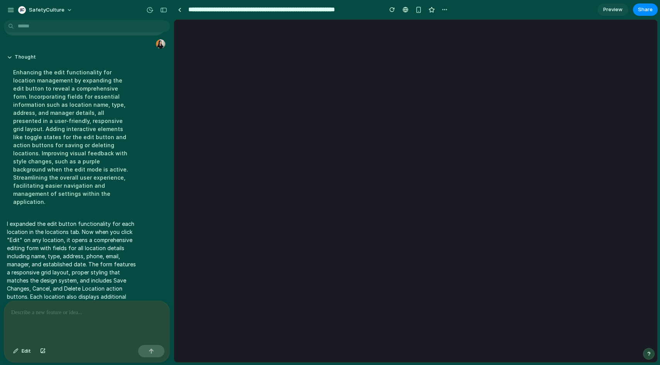
scroll to position [0, 0]
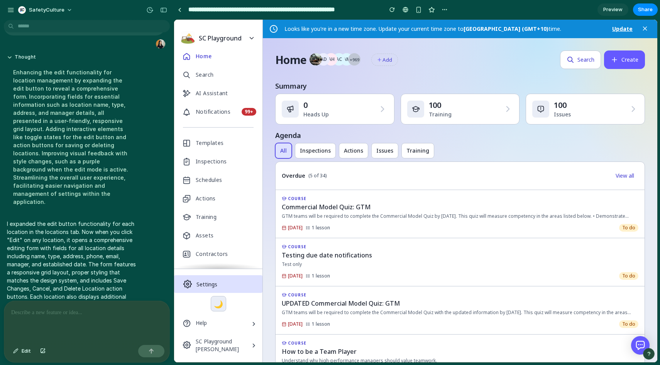
click at [232, 283] on button "Settings" at bounding box center [218, 284] width 88 height 18
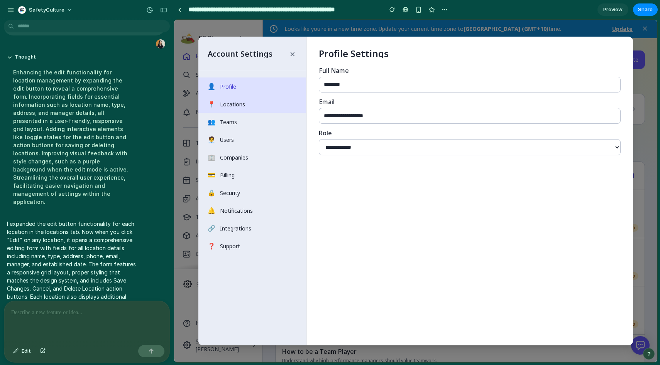
click at [263, 104] on button "📍 Locations" at bounding box center [252, 104] width 108 height 18
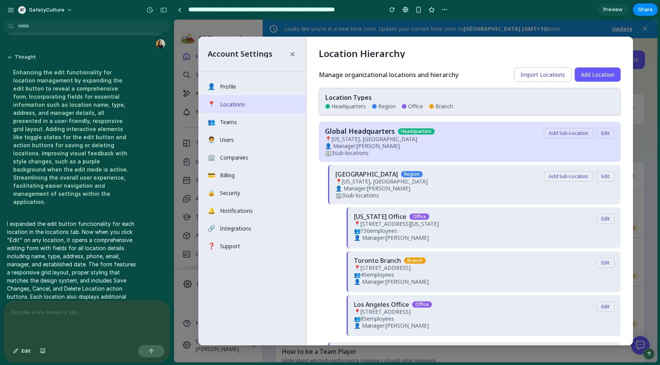
click at [607, 135] on button "Edit" at bounding box center [605, 133] width 18 height 10
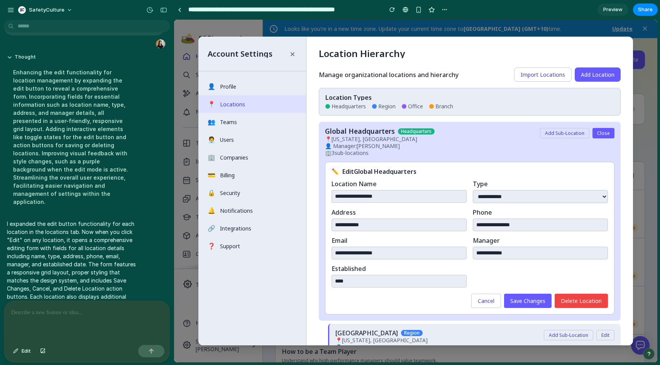
click at [607, 135] on button "Close" at bounding box center [603, 133] width 22 height 10
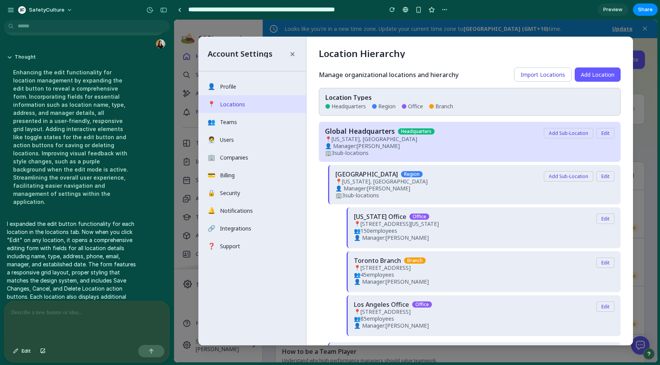
click at [607, 135] on button "Edit" at bounding box center [605, 133] width 18 height 10
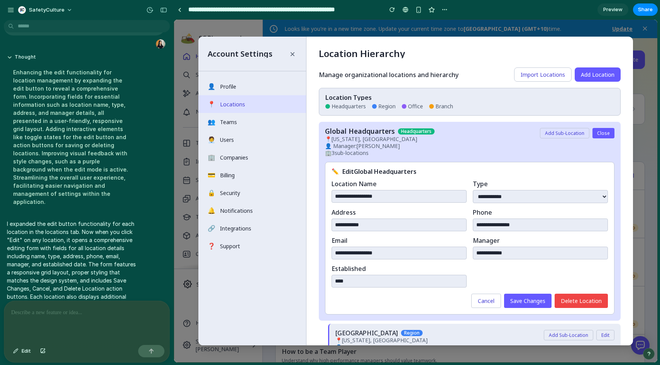
click at [607, 135] on button "Close" at bounding box center [603, 133] width 22 height 10
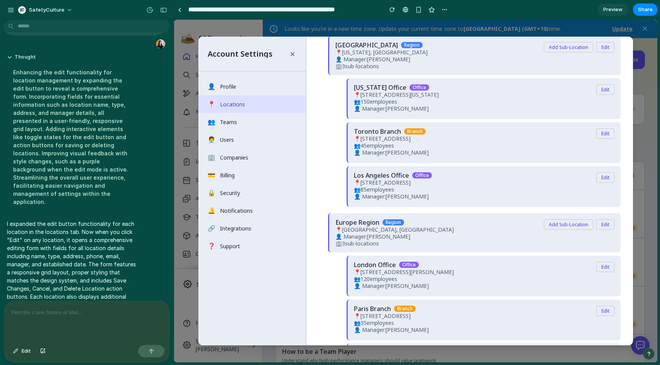
scroll to position [130, 0]
click at [604, 138] on button "Edit" at bounding box center [605, 133] width 18 height 10
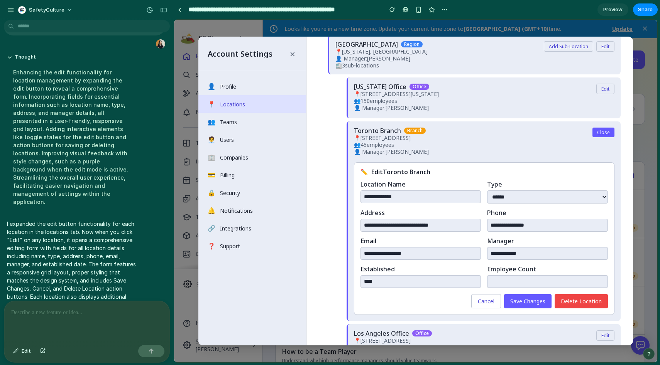
click at [606, 137] on button "Close" at bounding box center [603, 133] width 22 height 10
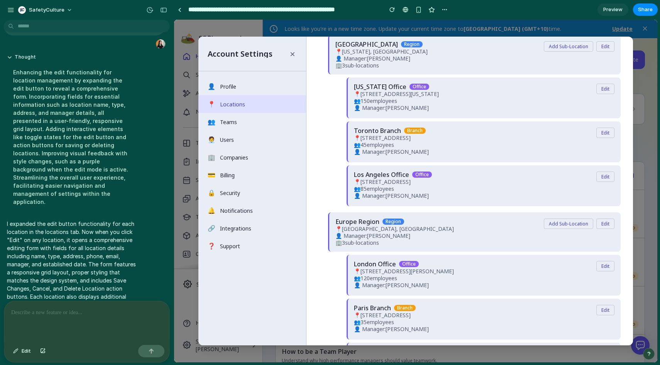
click at [606, 138] on button "Edit" at bounding box center [605, 133] width 18 height 10
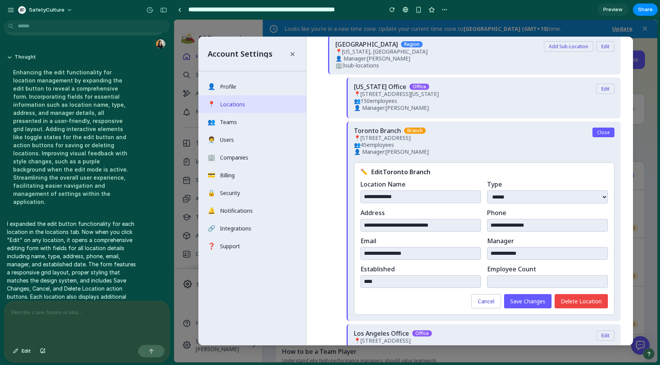
click at [606, 137] on button "Close" at bounding box center [603, 133] width 22 height 10
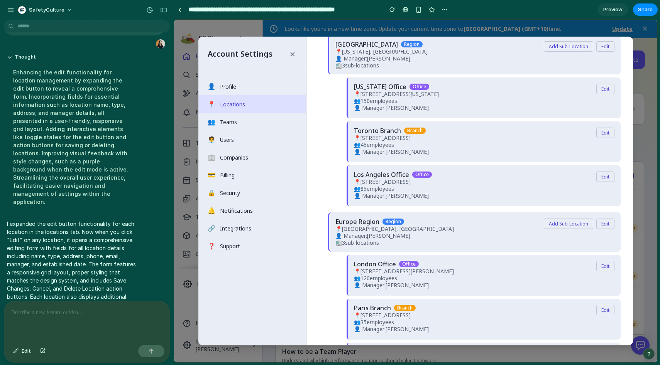
click at [606, 138] on button "Edit" at bounding box center [605, 133] width 18 height 10
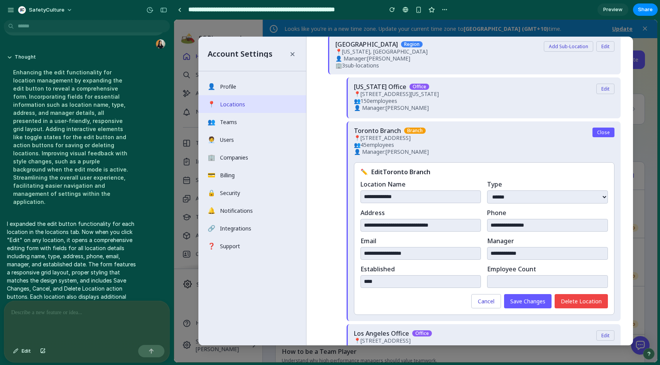
click at [606, 137] on button "Close" at bounding box center [603, 133] width 22 height 10
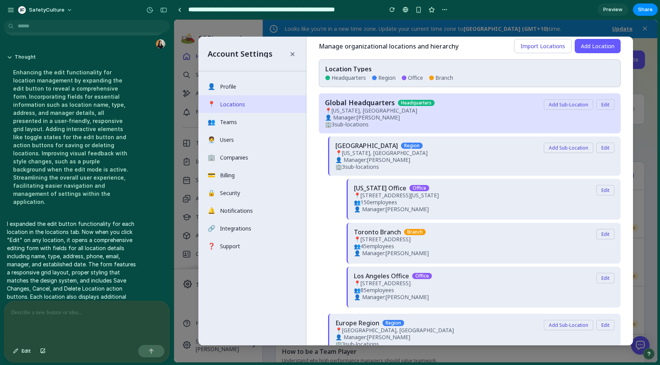
scroll to position [0, 0]
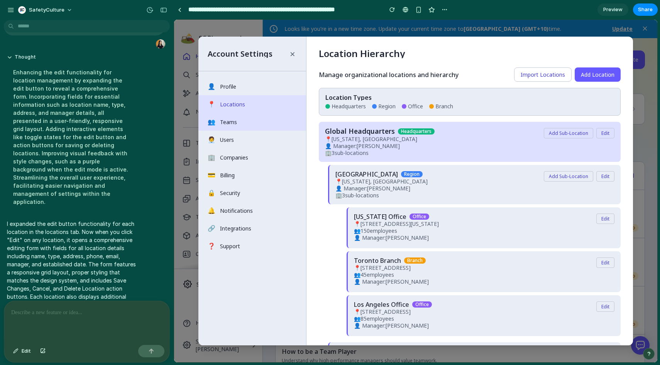
click at [243, 121] on button "👥 Teams" at bounding box center [252, 122] width 108 height 18
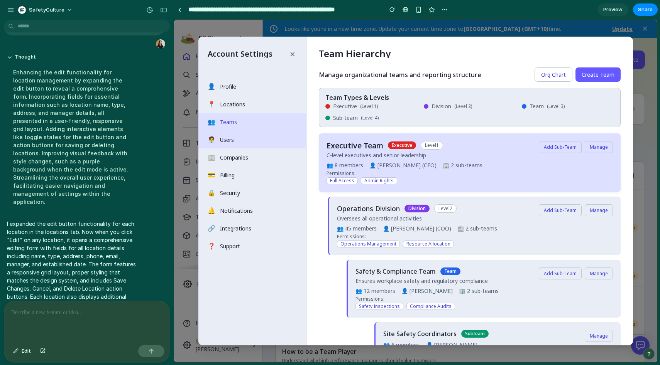
click at [248, 137] on button "🧑‍💼 Users" at bounding box center [252, 140] width 108 height 18
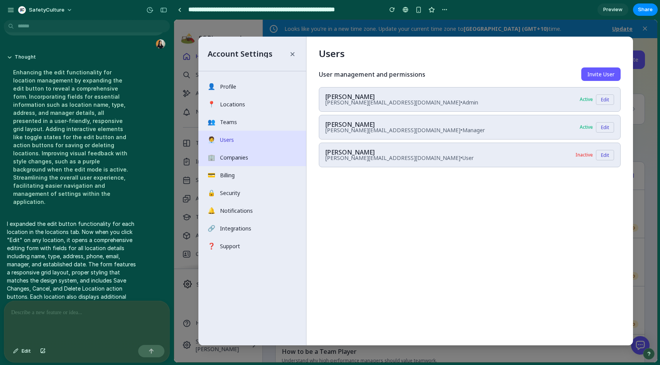
click at [258, 154] on button "🏢 Companies" at bounding box center [252, 158] width 108 height 18
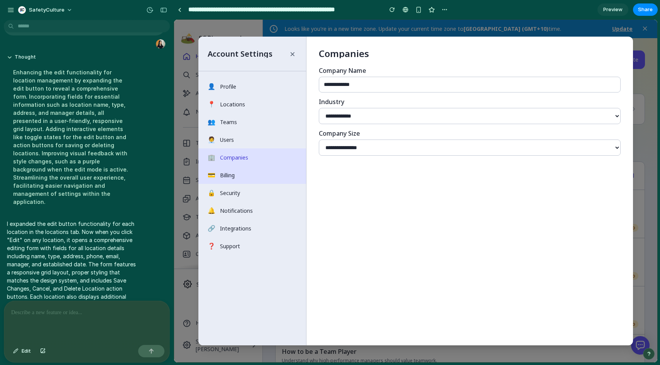
click at [260, 174] on button "💳 Billing" at bounding box center [252, 175] width 108 height 18
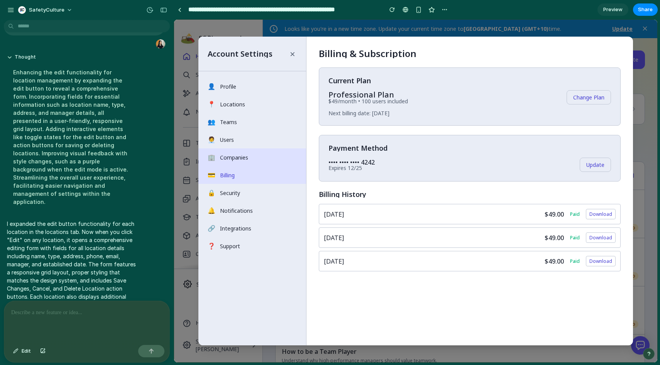
click at [268, 154] on button "🏢 Companies" at bounding box center [252, 158] width 108 height 18
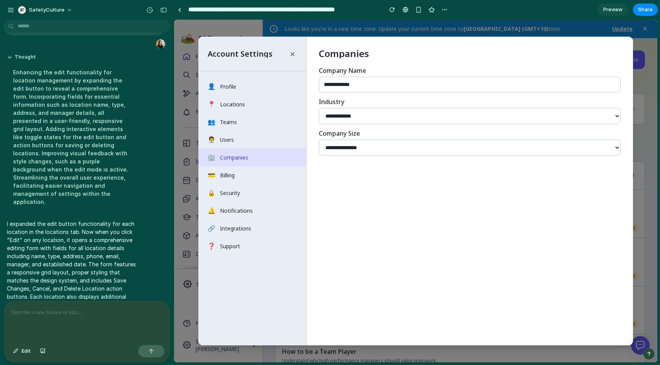
click at [522, 119] on select "**********" at bounding box center [470, 116] width 302 height 16
click at [245, 189] on button "🔒 Security" at bounding box center [252, 193] width 108 height 18
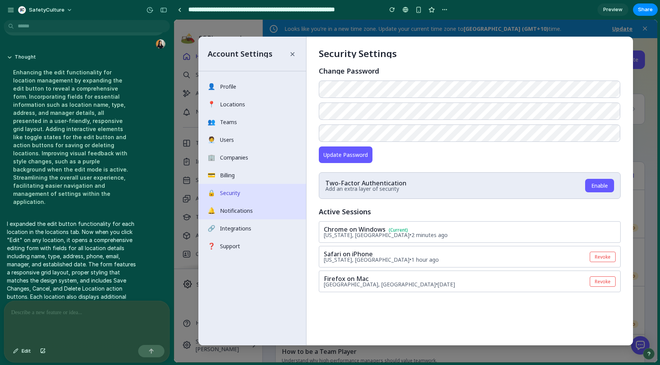
click at [250, 210] on button "🔔 Notifications" at bounding box center [252, 211] width 108 height 18
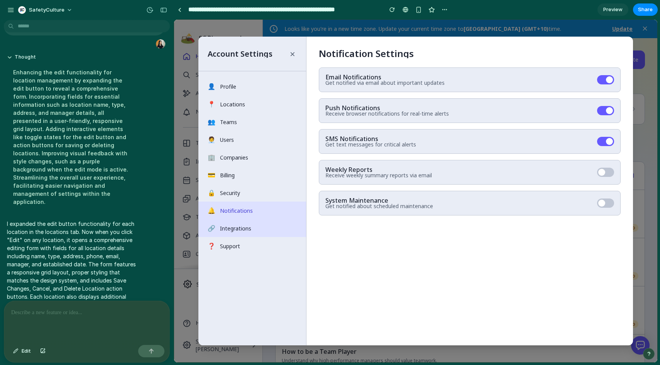
click at [252, 226] on button "🔗 Integrations" at bounding box center [252, 228] width 108 height 18
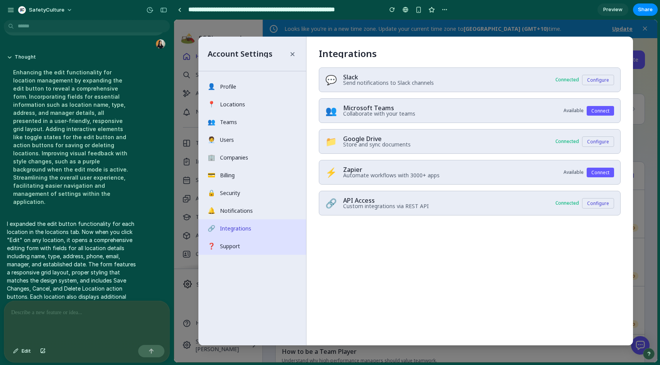
click at [257, 243] on button "❓ Support" at bounding box center [252, 246] width 108 height 18
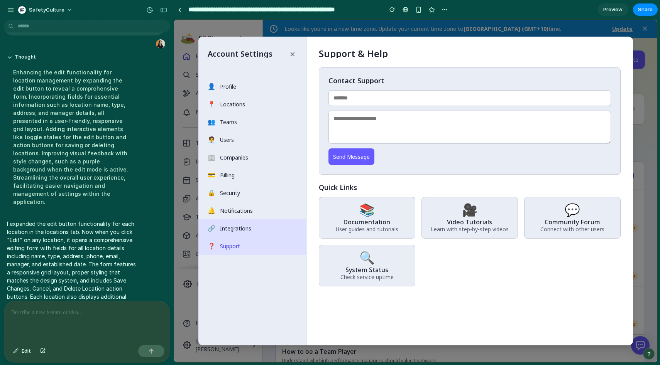
click at [266, 229] on button "🔗 Integrations" at bounding box center [252, 228] width 108 height 18
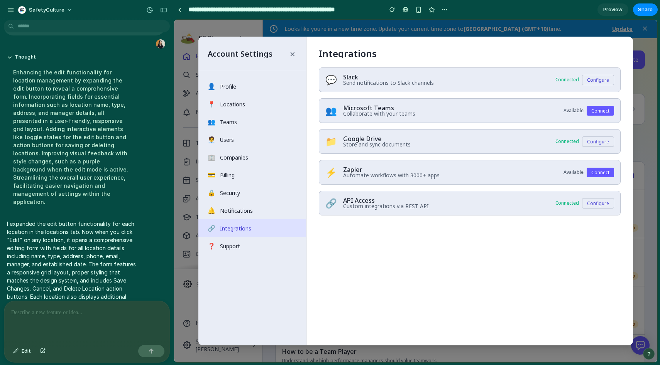
click at [599, 171] on button "Connect" at bounding box center [599, 173] width 27 height 10
click at [277, 215] on button "🔔 Notifications" at bounding box center [252, 211] width 108 height 18
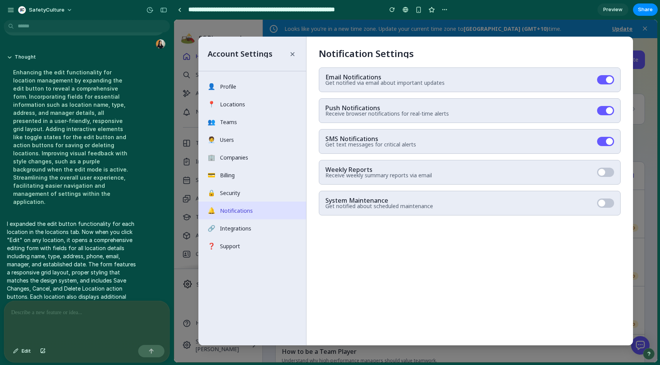
click at [601, 140] on span at bounding box center [605, 141] width 17 height 9
click at [604, 172] on span at bounding box center [601, 172] width 7 height 7
click at [277, 85] on button "👤 Profile" at bounding box center [252, 87] width 108 height 18
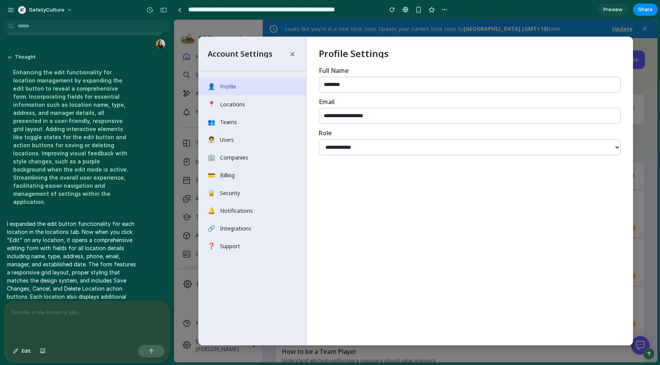
click at [388, 145] on select "**********" at bounding box center [470, 147] width 302 height 16
click at [268, 101] on button "📍 Locations" at bounding box center [252, 104] width 108 height 18
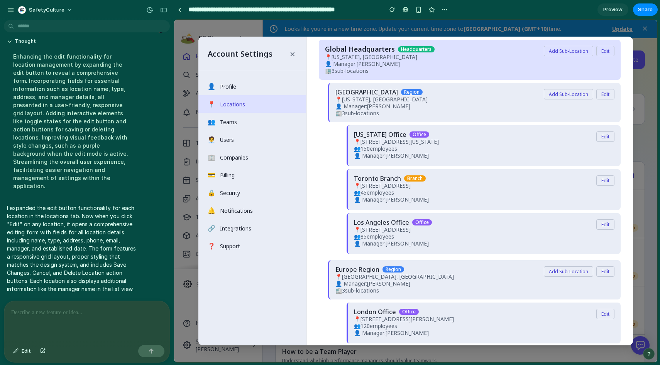
scroll to position [879, 0]
